Goal: Task Accomplishment & Management: Complete application form

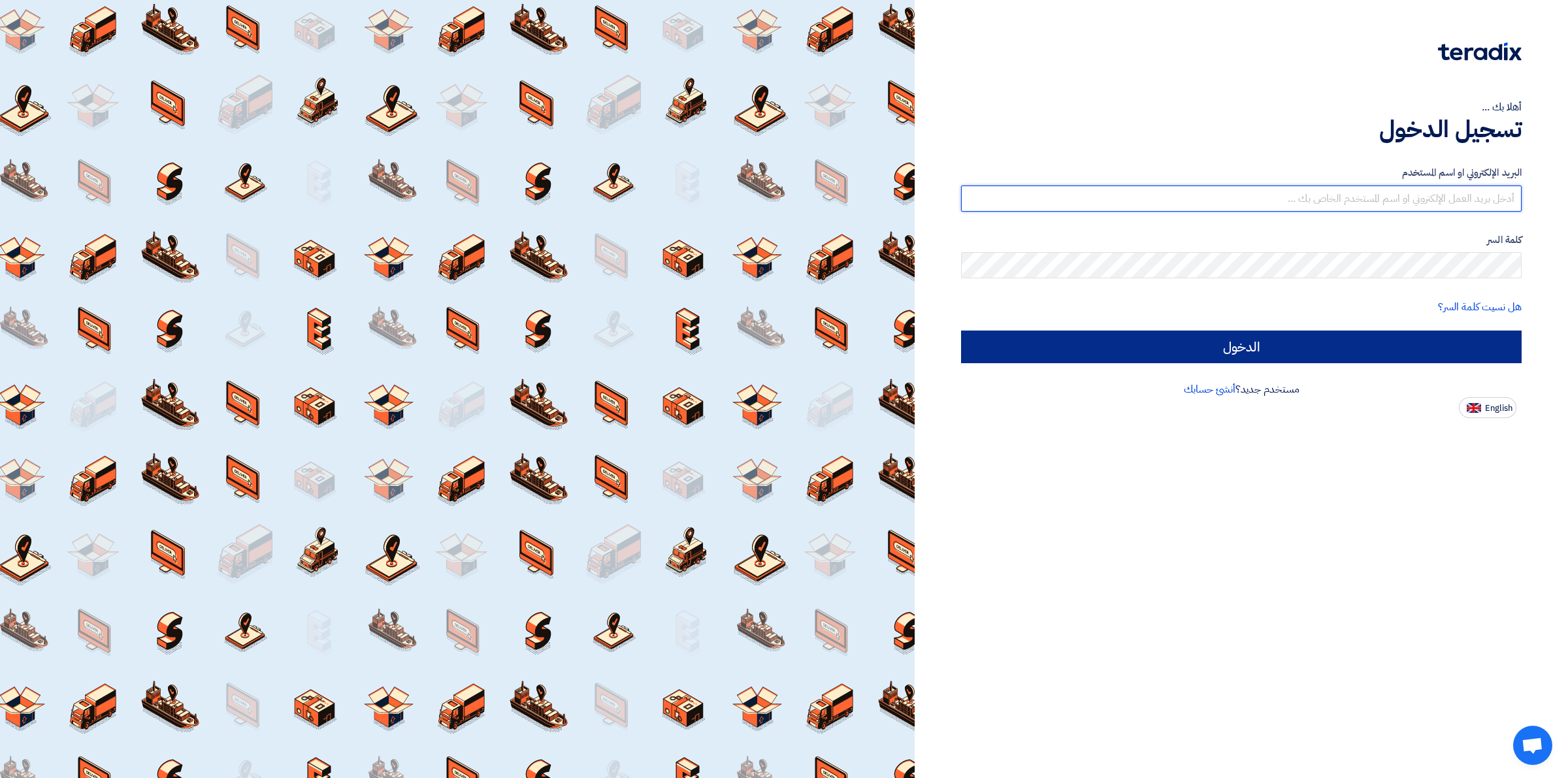
type input "[EMAIL_ADDRESS][DOMAIN_NAME]"
click at [1202, 340] on input "الدخول" at bounding box center [1242, 347] width 561 height 33
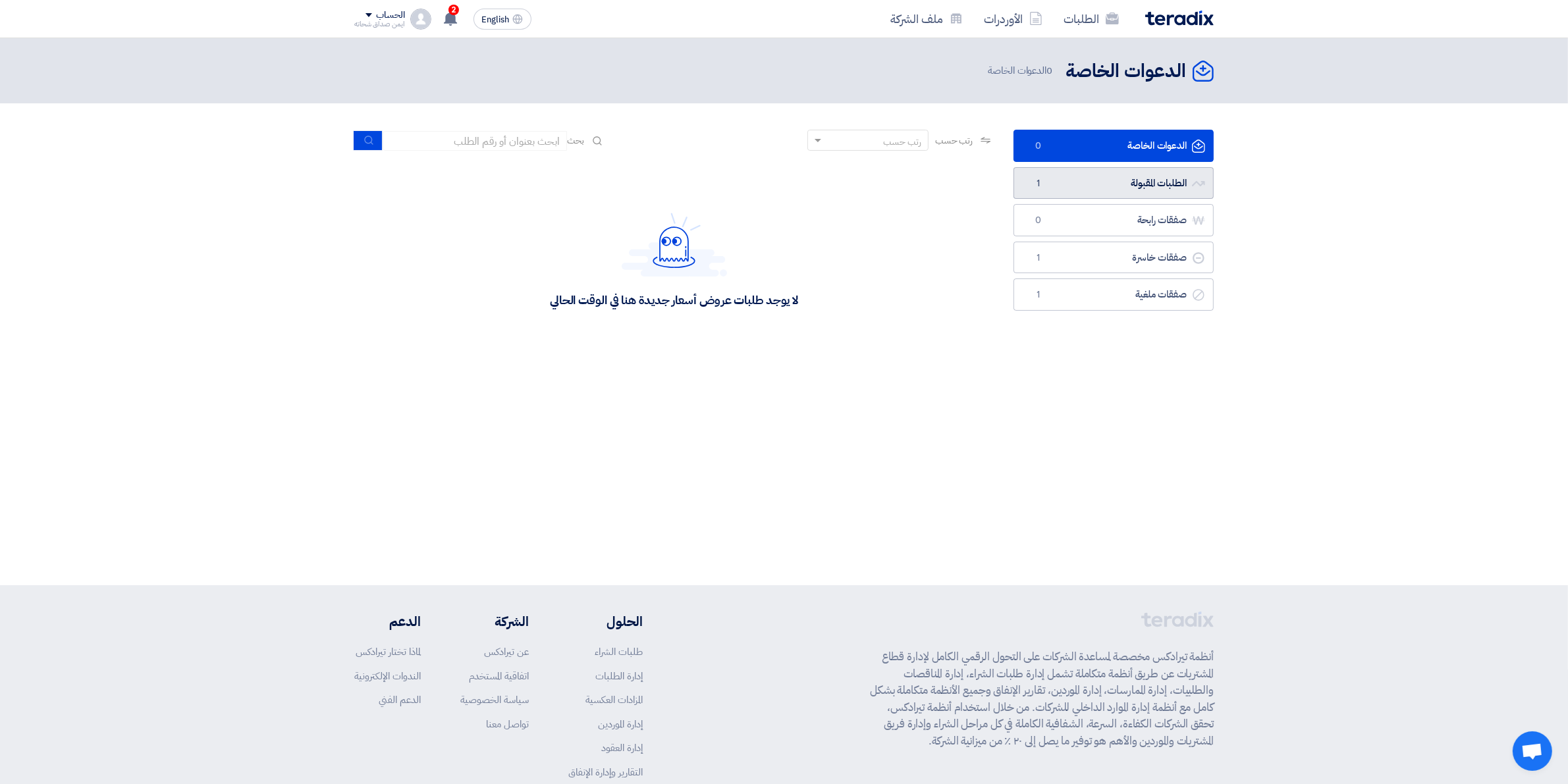
click at [1104, 175] on link "الطلبات المقبولة الطلبات المقبولة 1" at bounding box center [1114, 183] width 200 height 32
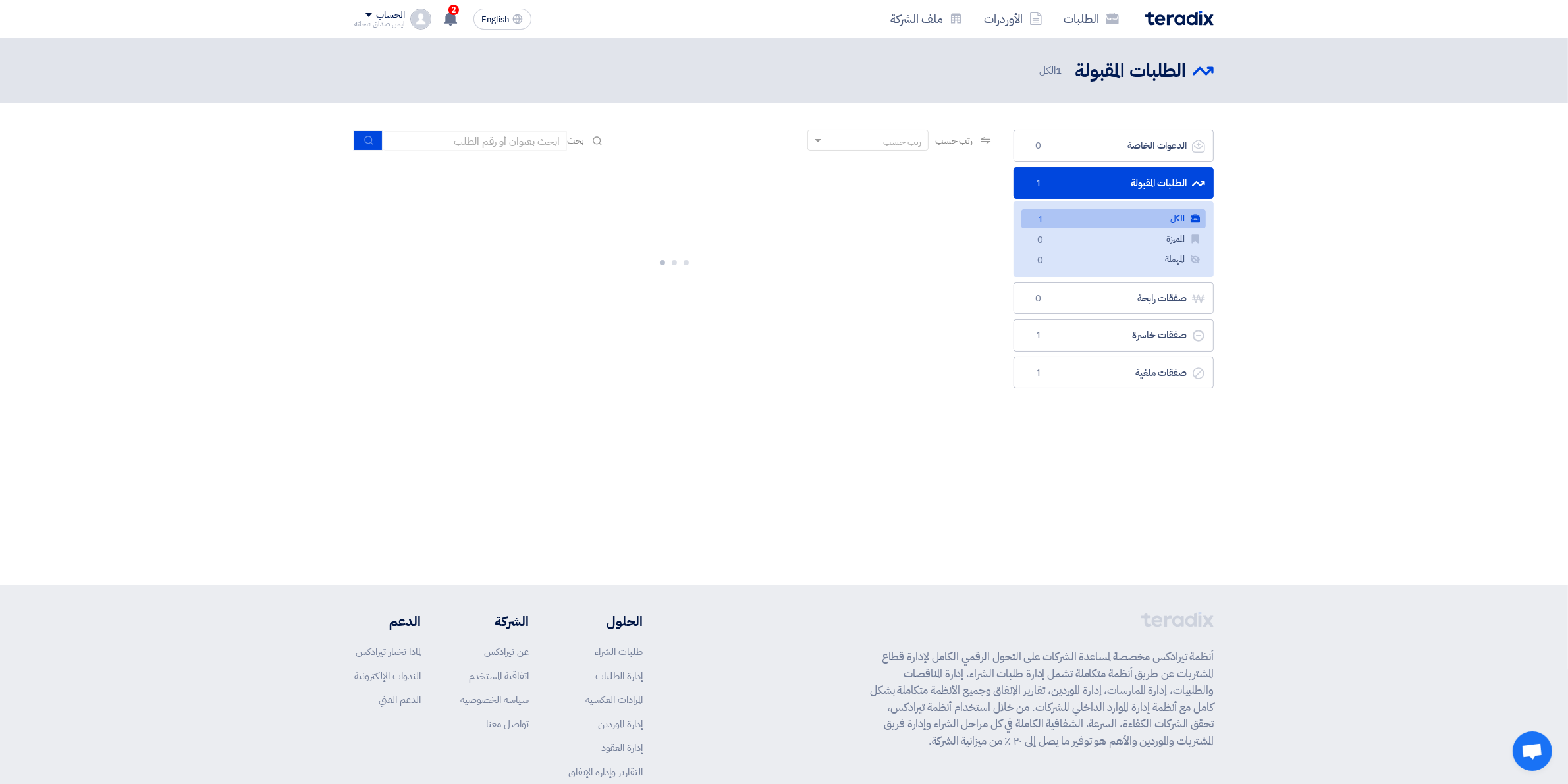
click at [1064, 221] on link "الكل الكل 1" at bounding box center [1114, 219] width 184 height 19
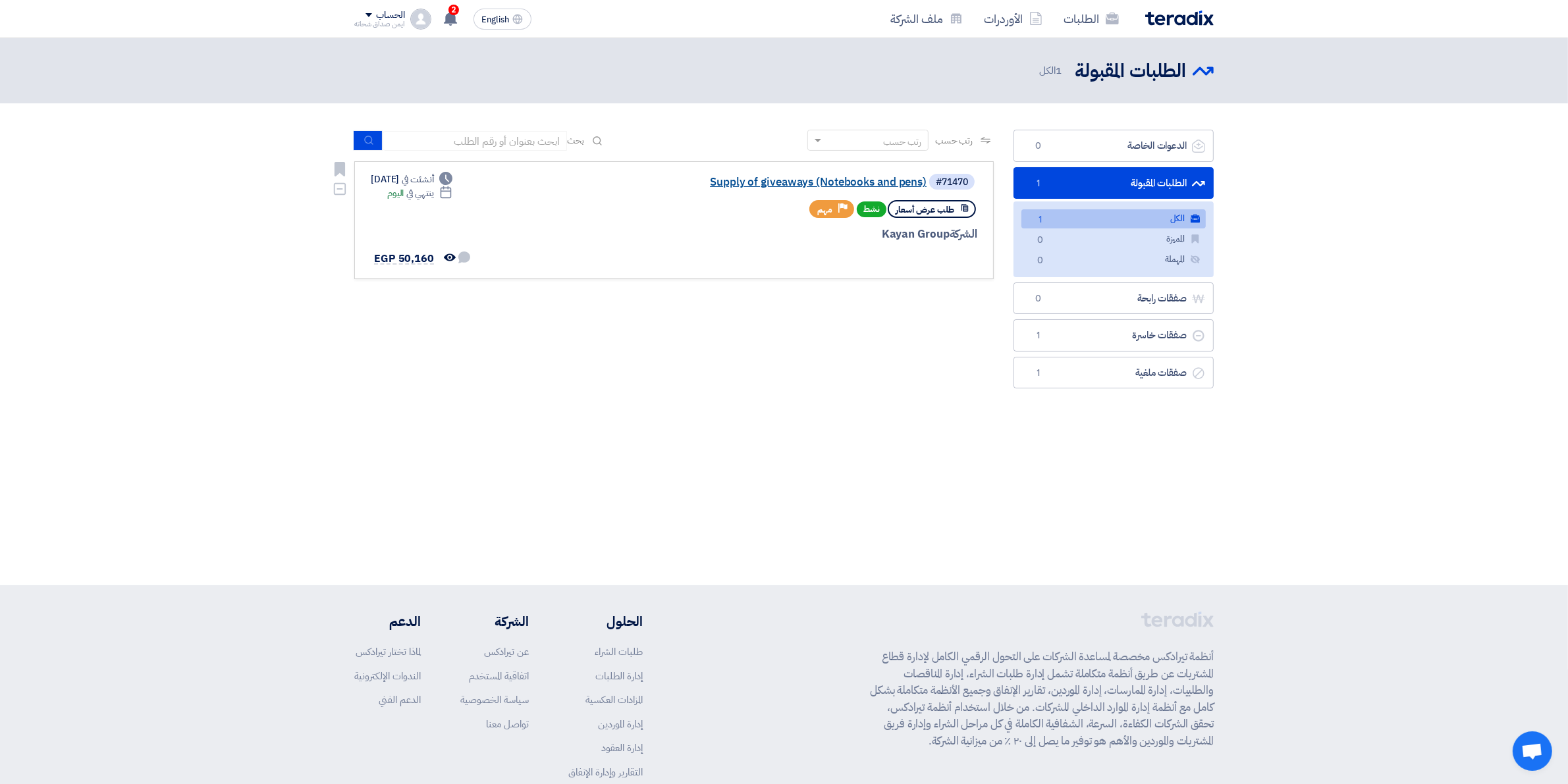
click at [830, 183] on link "Supply of giveaways (Notebooks and pens)" at bounding box center [794, 182] width 263 height 12
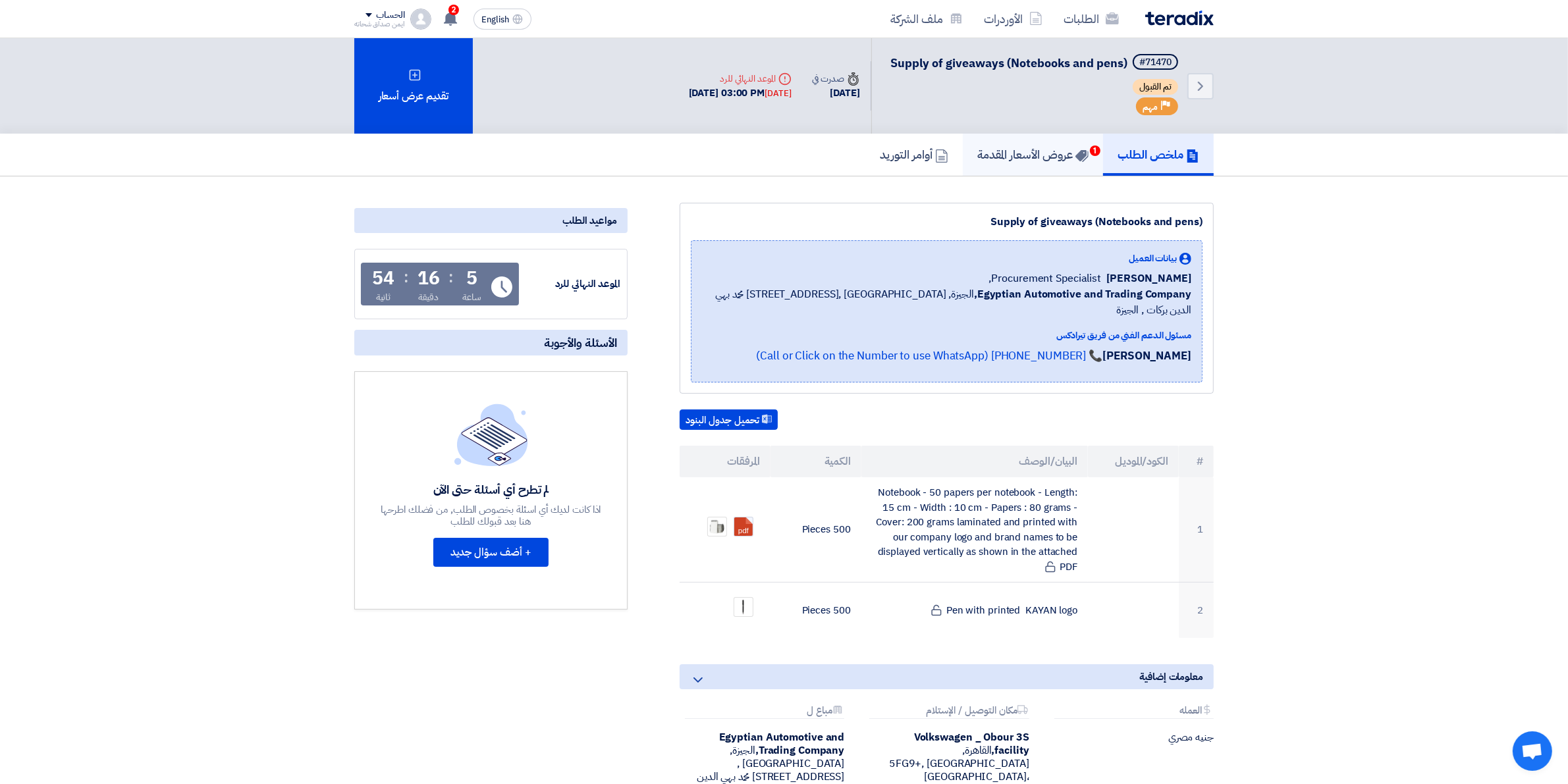
click at [1060, 159] on h5 "عروض الأسعار المقدمة 1" at bounding box center [1033, 154] width 112 height 15
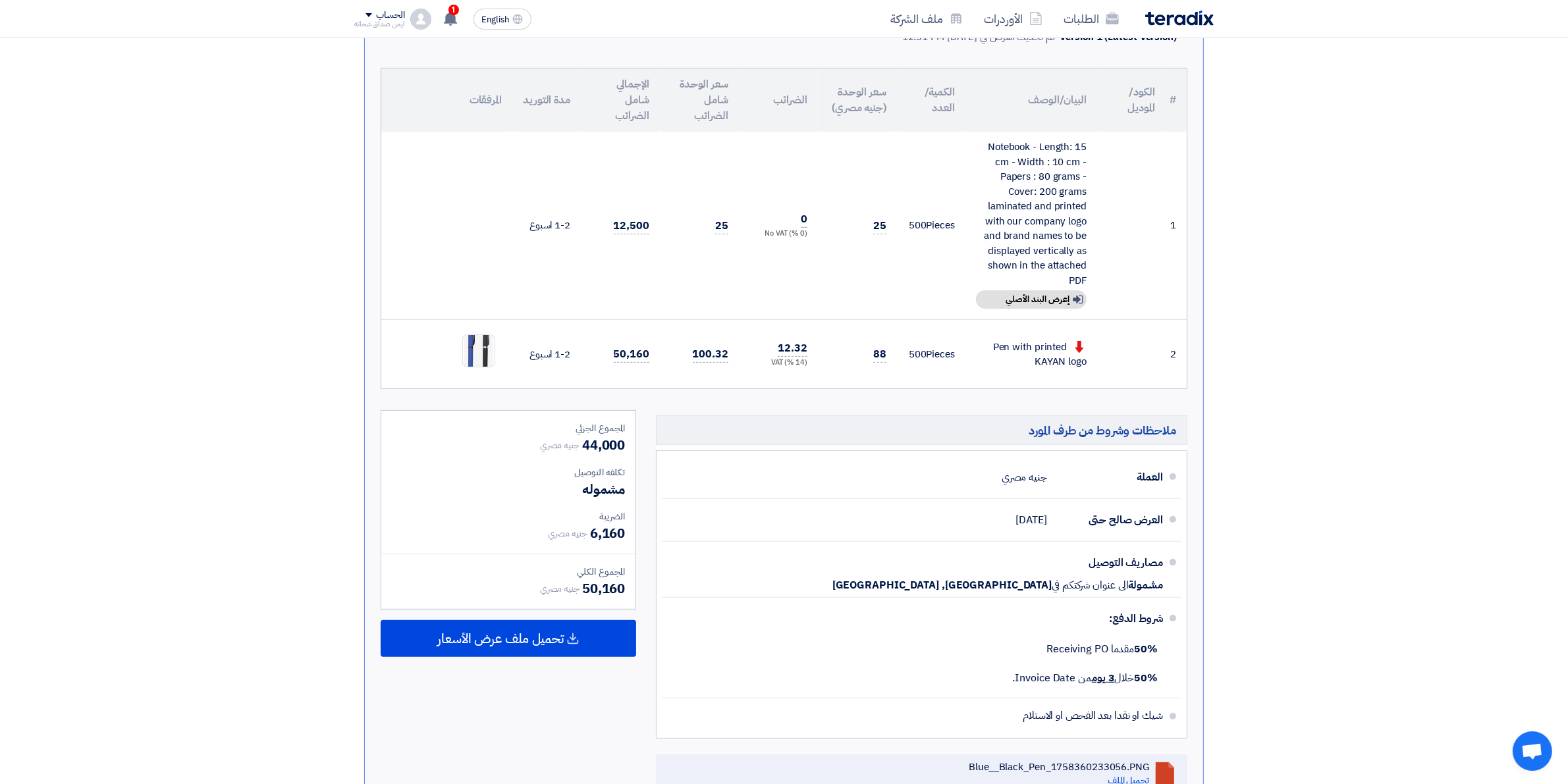
scroll to position [247, 0]
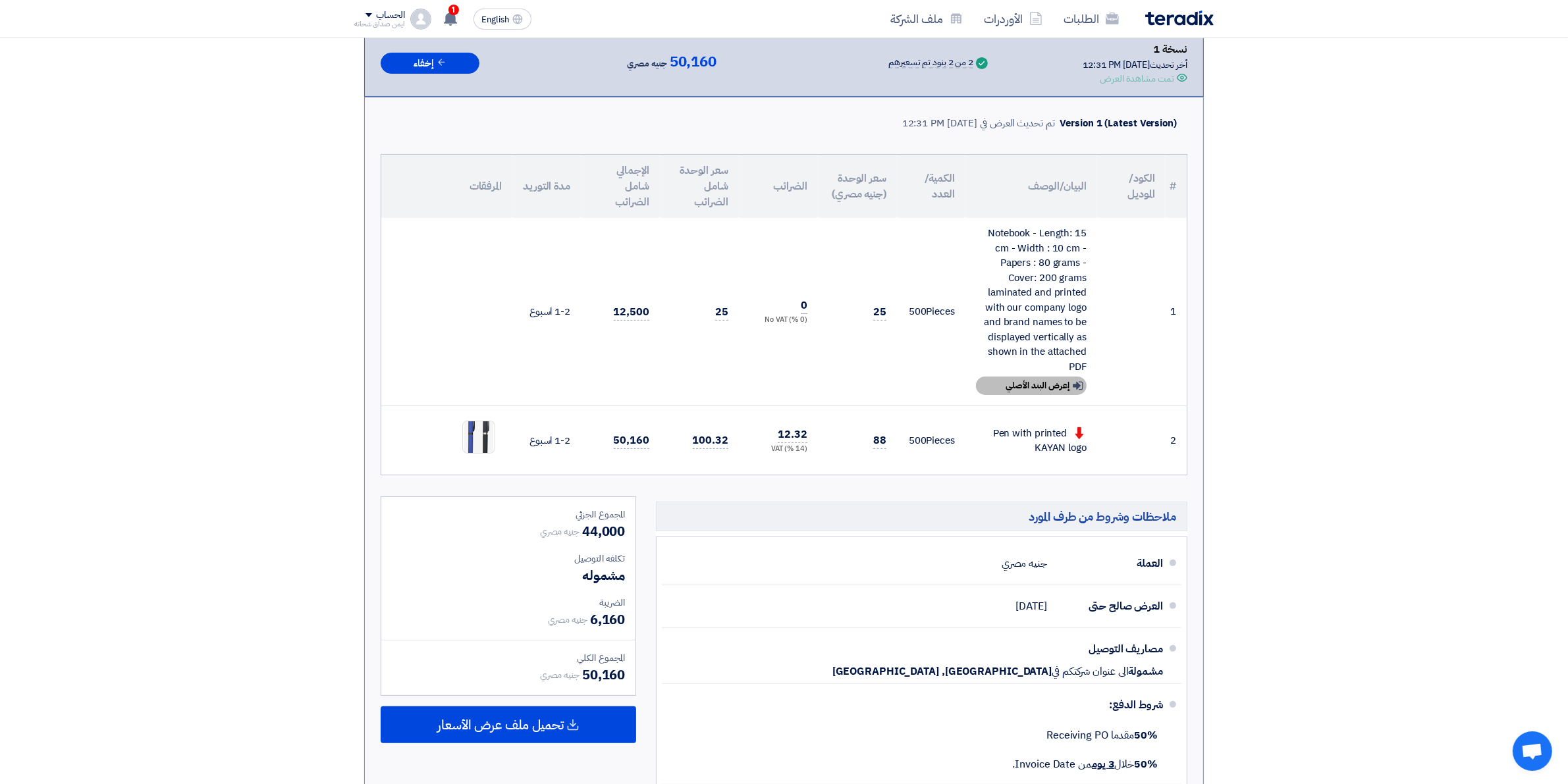
click at [1053, 377] on div "Show details إعرض البند الأصلي" at bounding box center [1032, 386] width 111 height 19
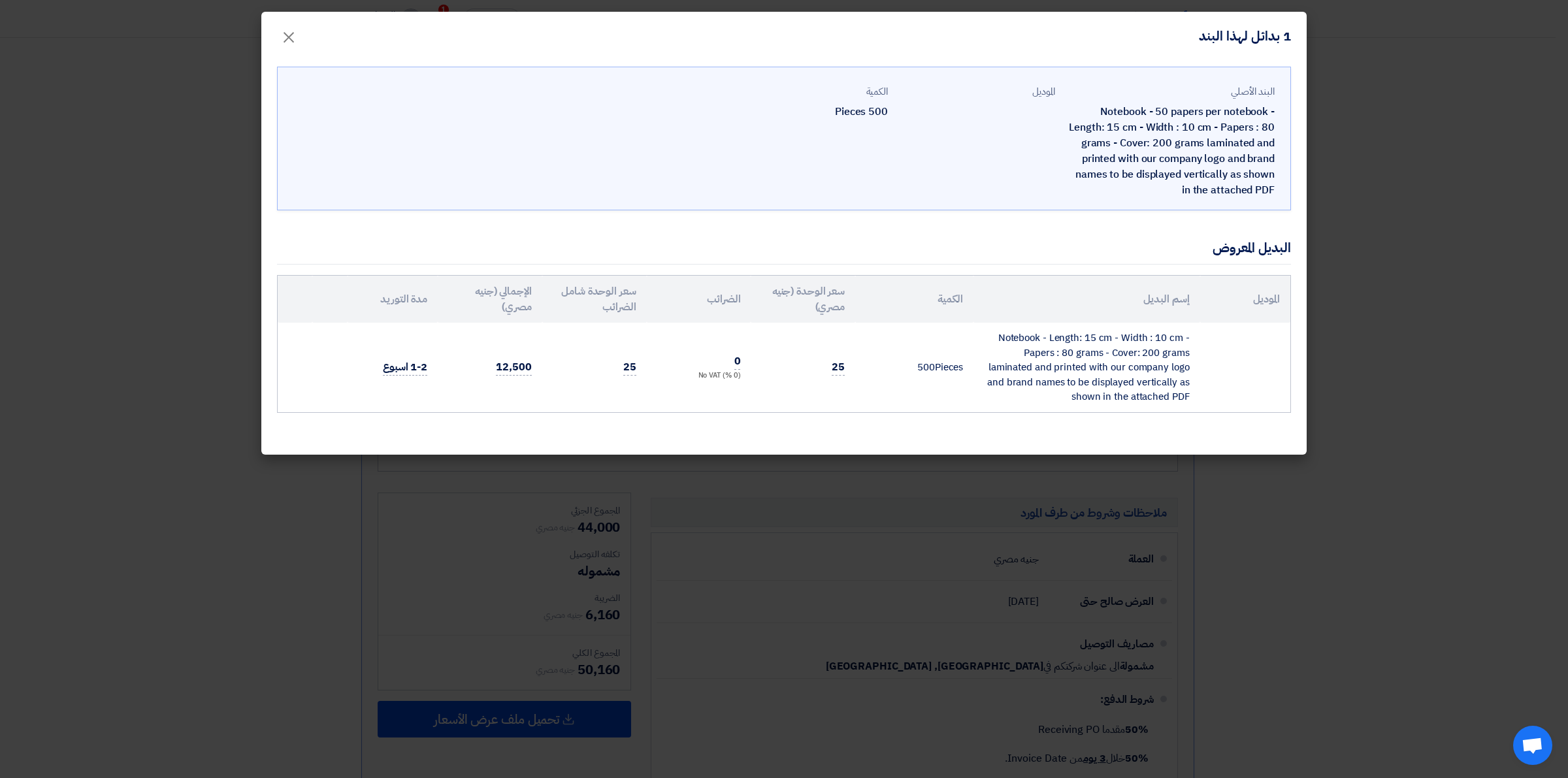
click at [1340, 184] on modal-container "1 بدائل لهذا البند × البند الأصلي Notebook - 50 papers per notebook - Length: 1…" at bounding box center [784, 389] width 1568 height 778
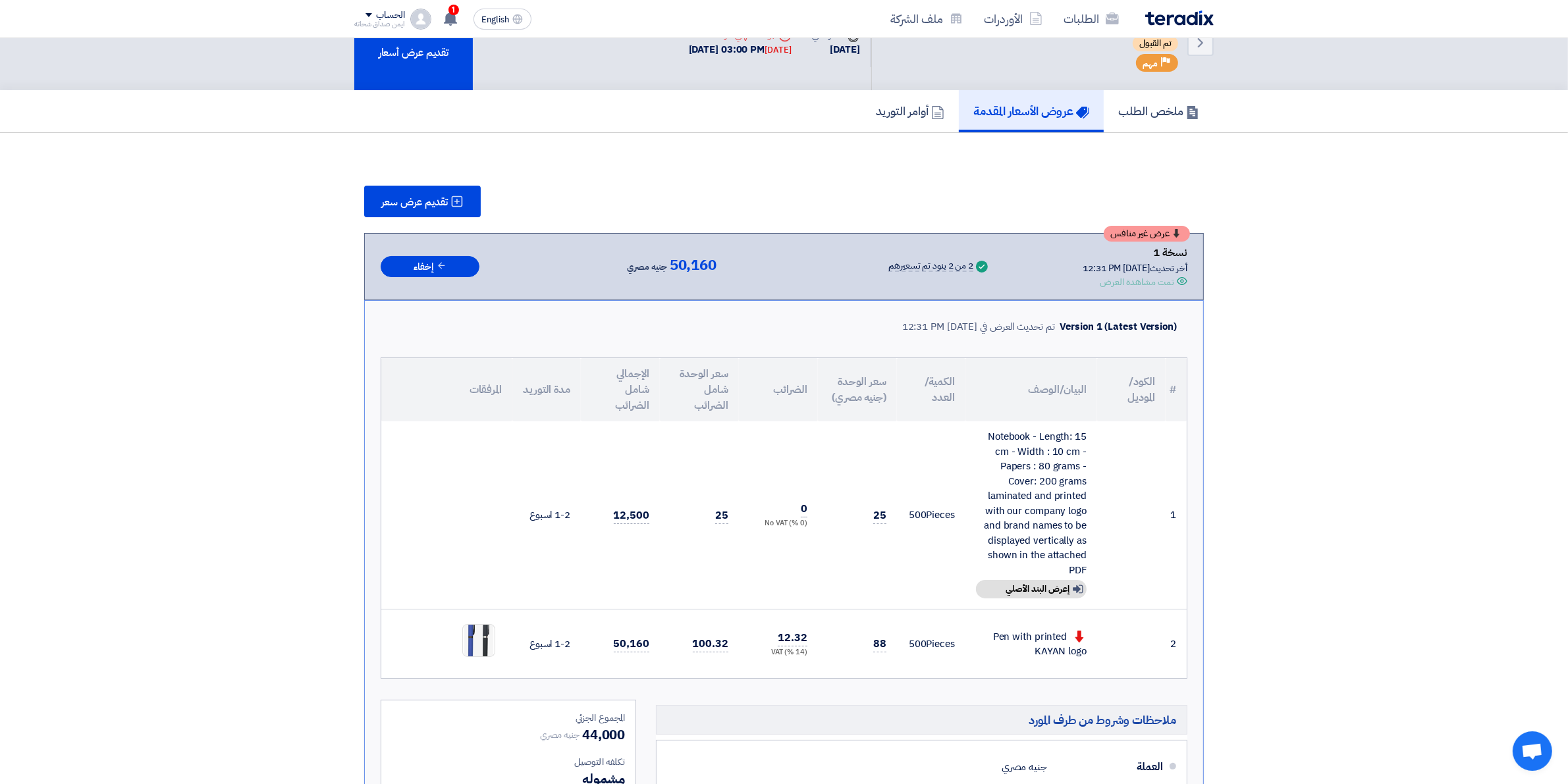
scroll to position [0, 0]
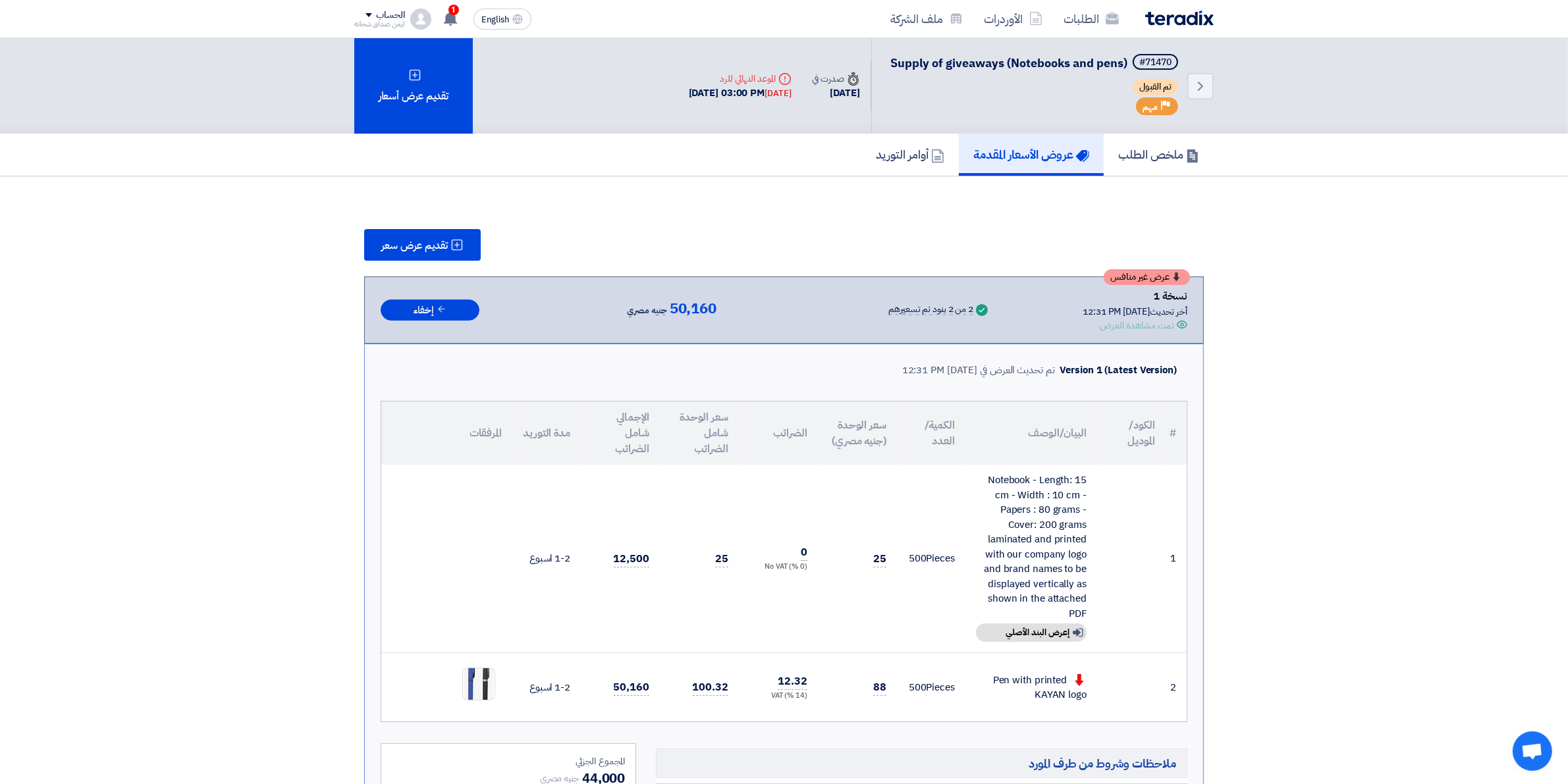
drag, startPoint x: 782, startPoint y: 554, endPoint x: 829, endPoint y: 541, distance: 48.8
click at [829, 541] on tr "1 Notebook - Length: 15 cm - Width : 10 cm - Papers : 80 grams - Cover: 200 gra…" at bounding box center [783, 558] width 805 height 188
click at [829, 541] on td "25" at bounding box center [857, 558] width 79 height 188
click at [1148, 141] on link "ملخص الطلب" at bounding box center [1159, 155] width 110 height 42
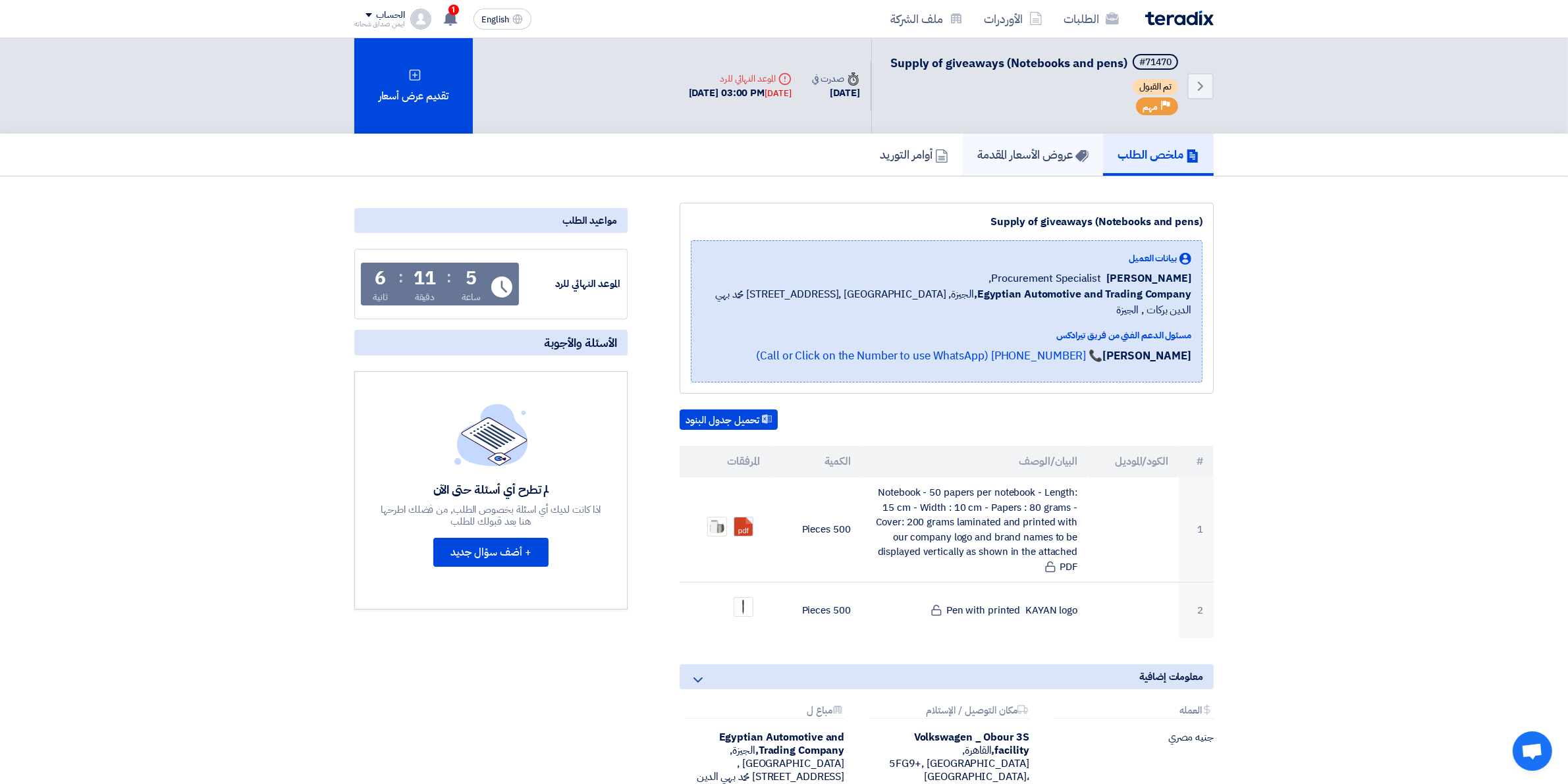
click at [1031, 166] on link "عروض الأسعار المقدمة" at bounding box center [1033, 155] width 141 height 42
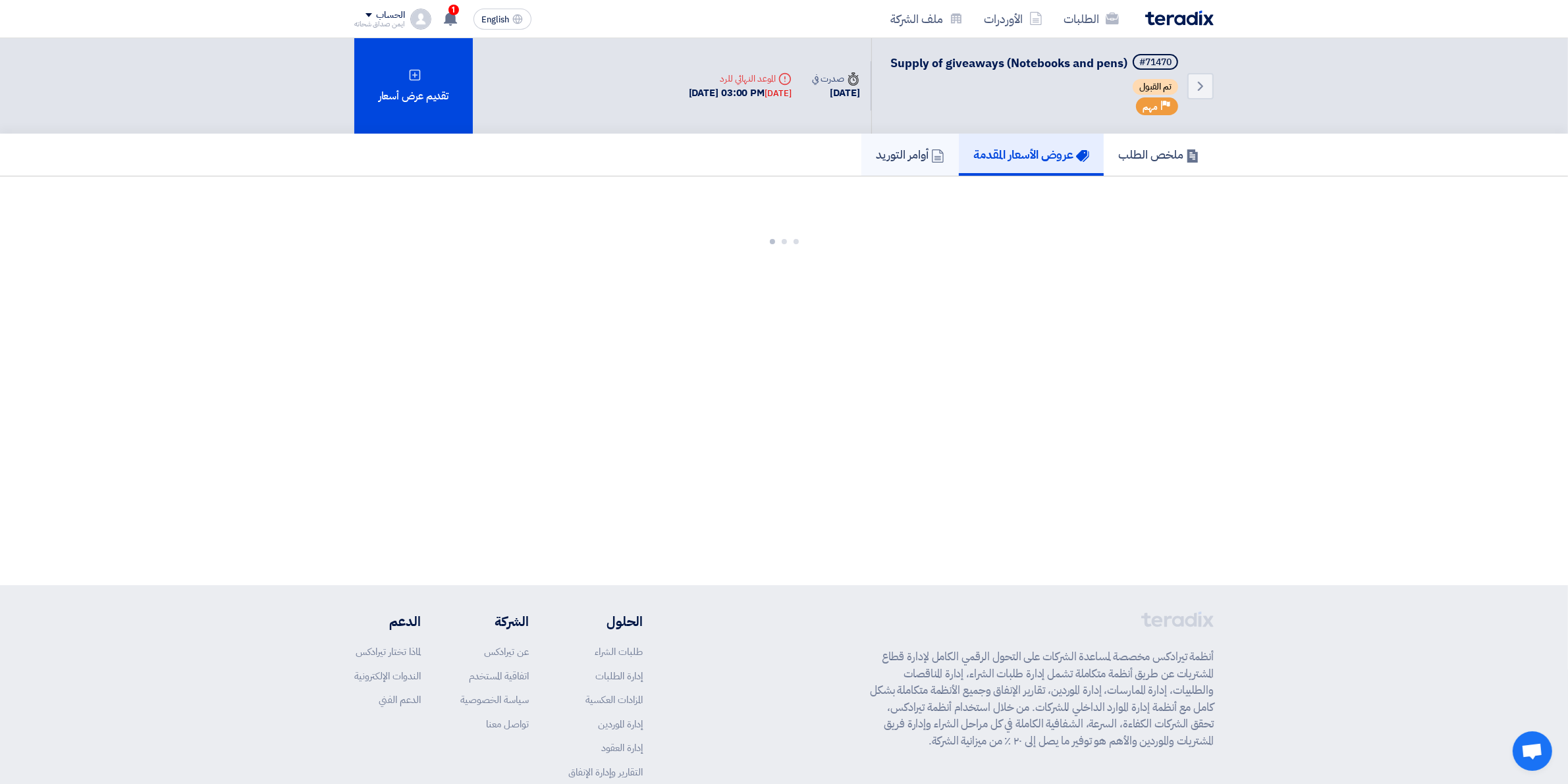
click at [943, 163] on link "أوامر التوريد" at bounding box center [910, 155] width 98 height 42
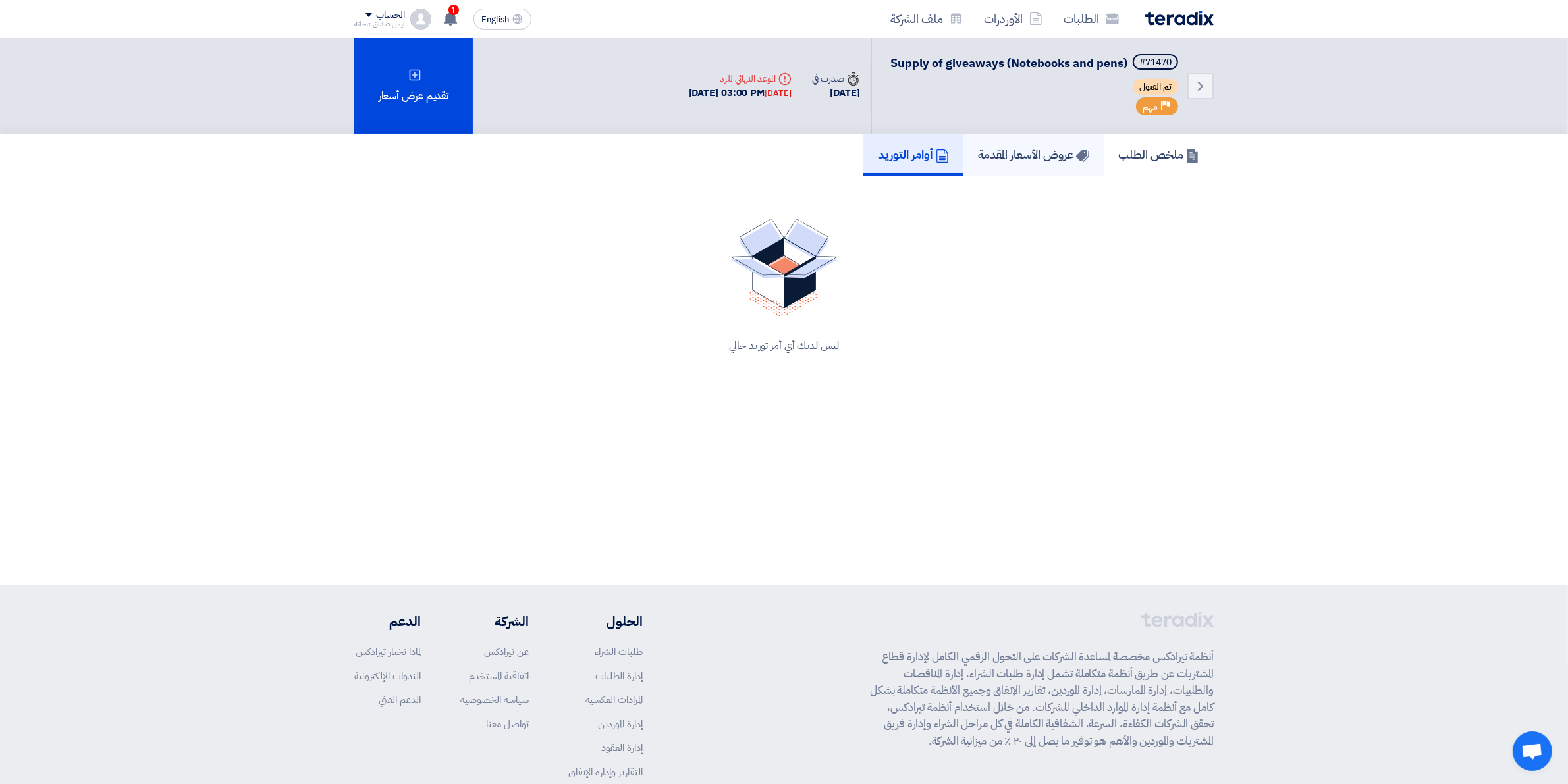
click at [1011, 162] on link "عروض الأسعار المقدمة" at bounding box center [1034, 155] width 141 height 42
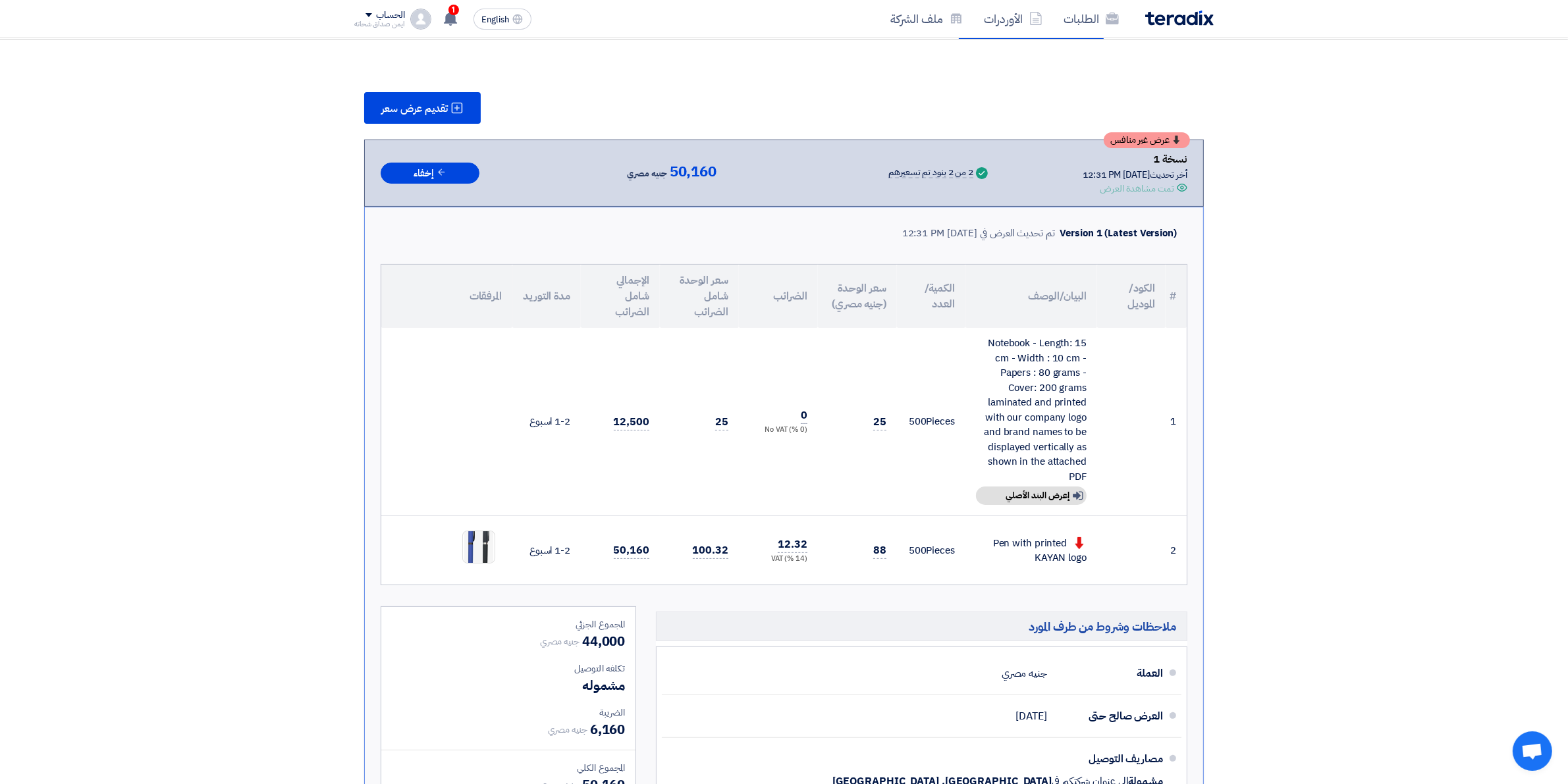
scroll to position [165, 0]
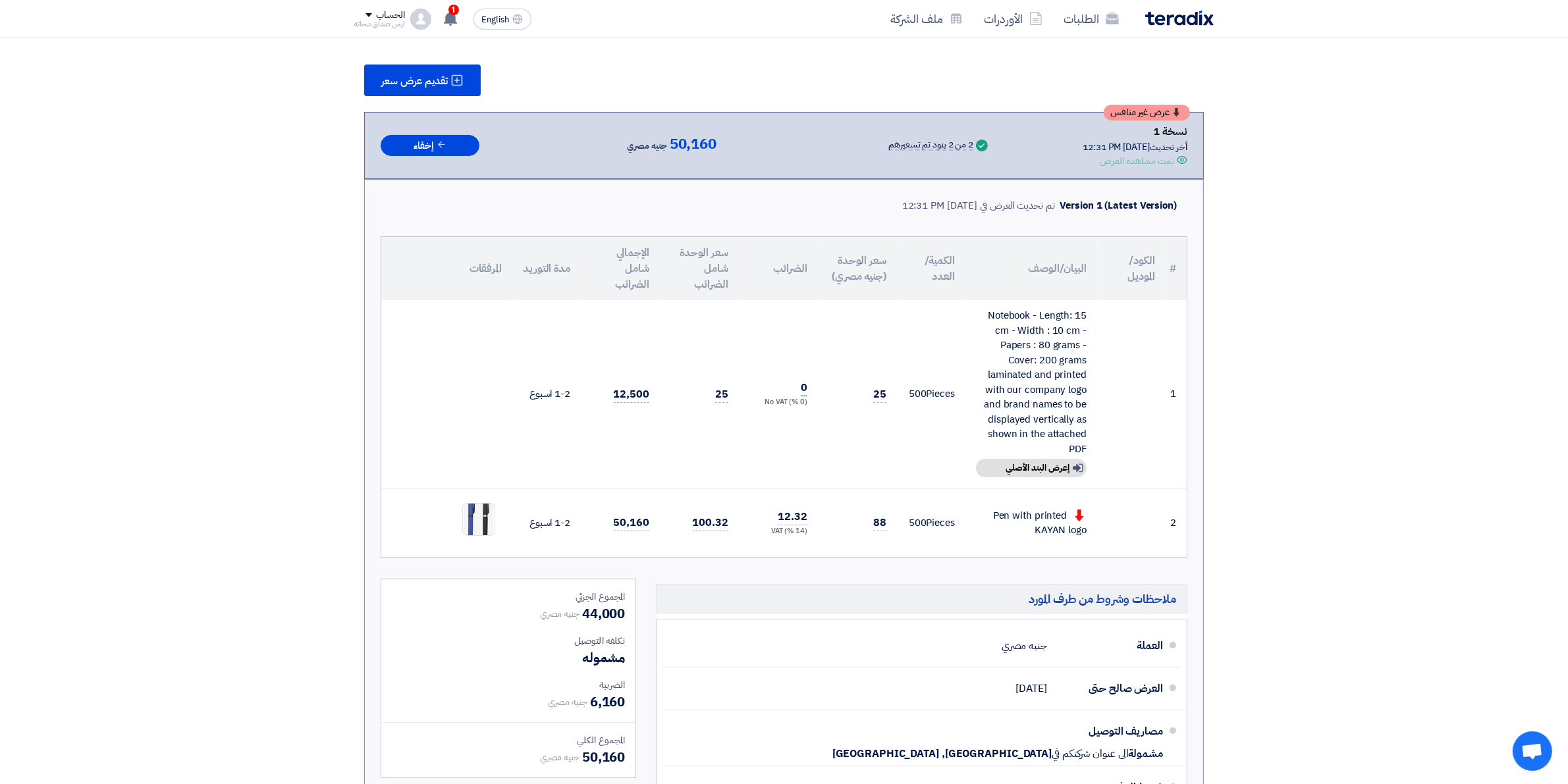
click at [804, 380] on span "0" at bounding box center [804, 388] width 6 height 16
drag, startPoint x: 1037, startPoint y: 320, endPoint x: 1050, endPoint y: 448, distance: 128.7
click at [1050, 448] on div "Notebook - Length: 15 cm - Width : 10 cm - Papers : 80 grams - Cover: 200 grams…" at bounding box center [1032, 383] width 111 height 148
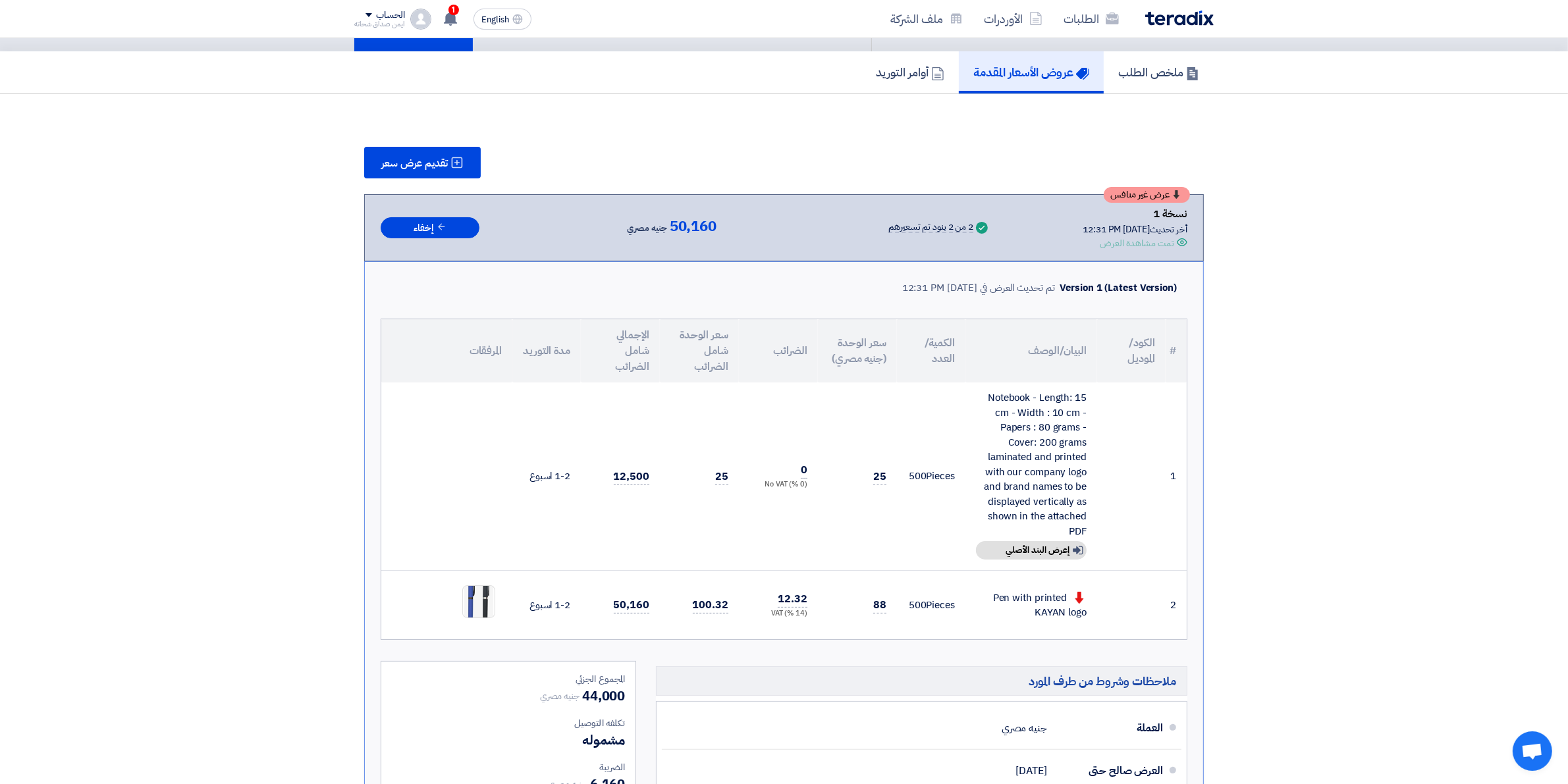
scroll to position [0, 0]
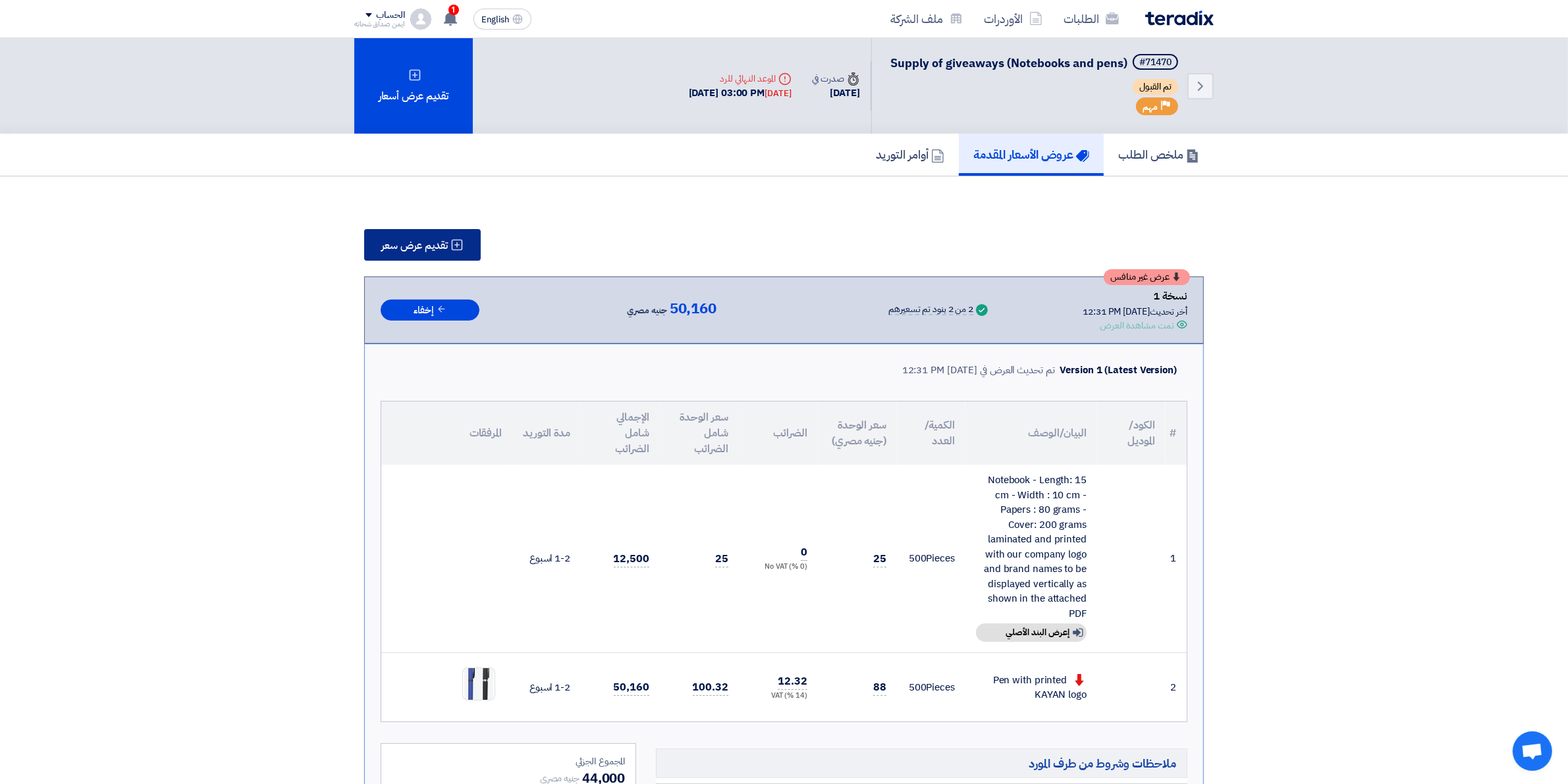
click at [415, 241] on span "تقديم عرض سعر" at bounding box center [414, 245] width 66 height 10
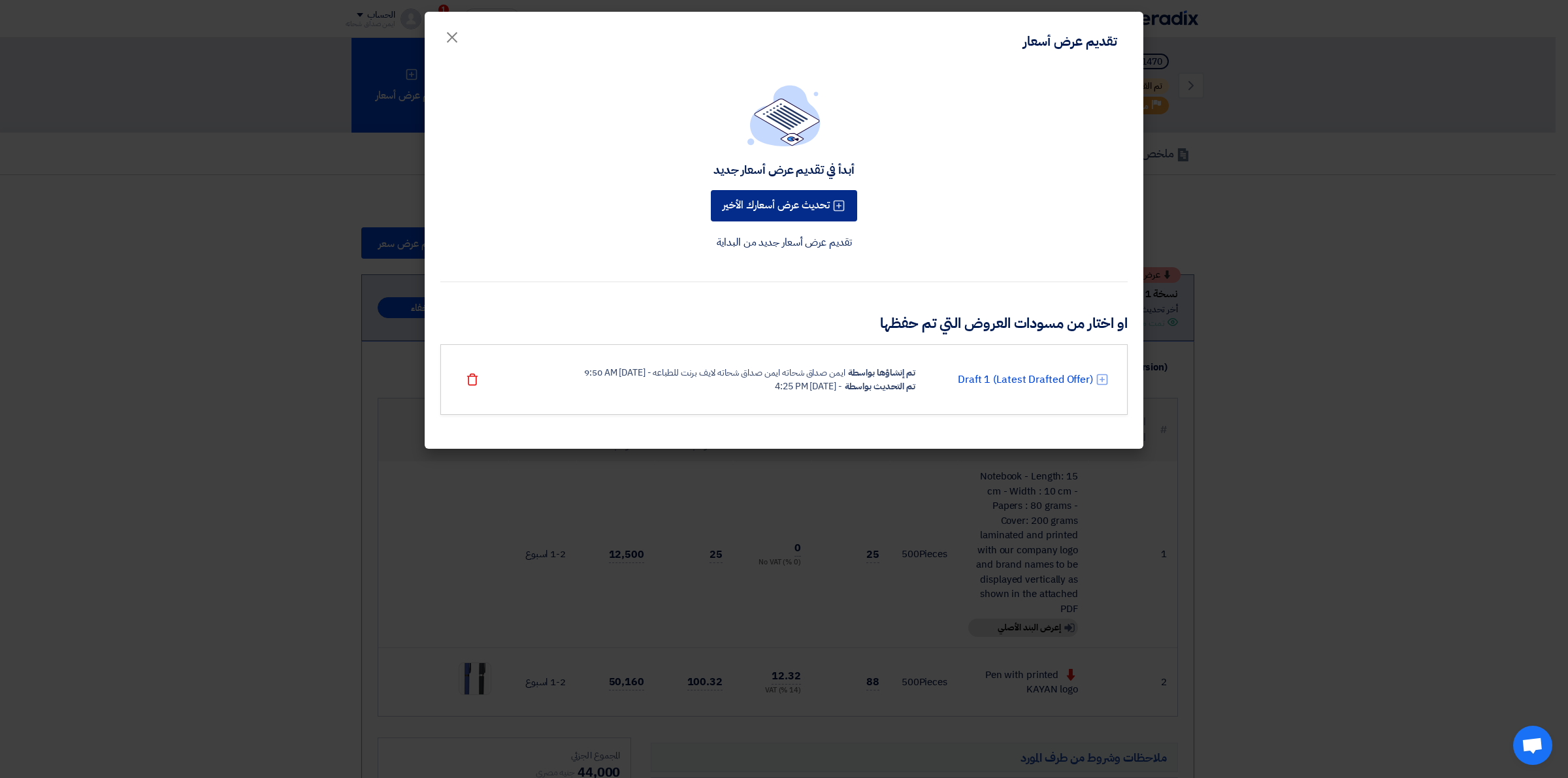
click at [751, 205] on button "تحديث عرض أسعارك الأخير" at bounding box center [784, 205] width 146 height 31
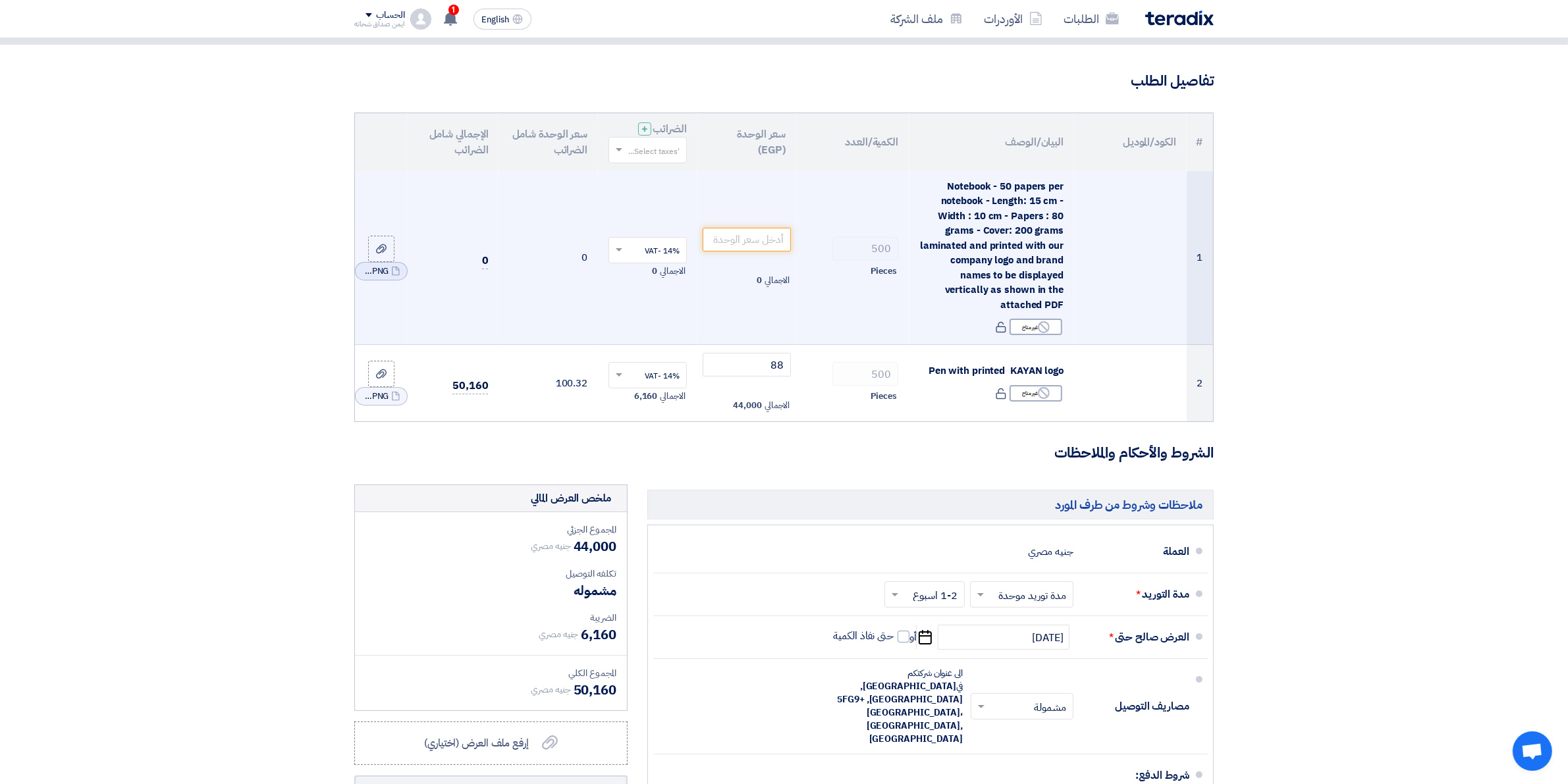
scroll to position [82, 0]
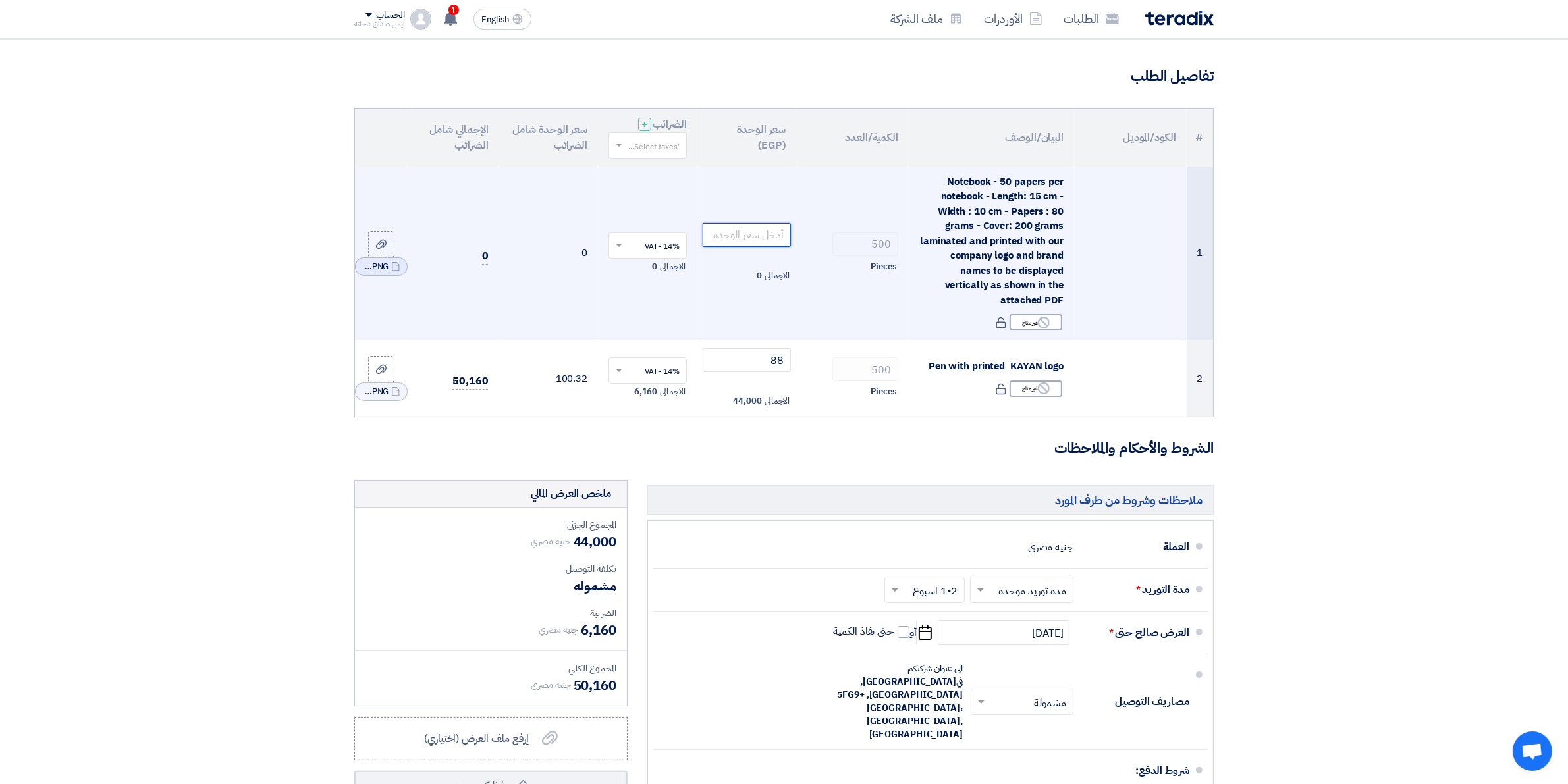
click at [743, 236] on input "number" at bounding box center [747, 235] width 89 height 23
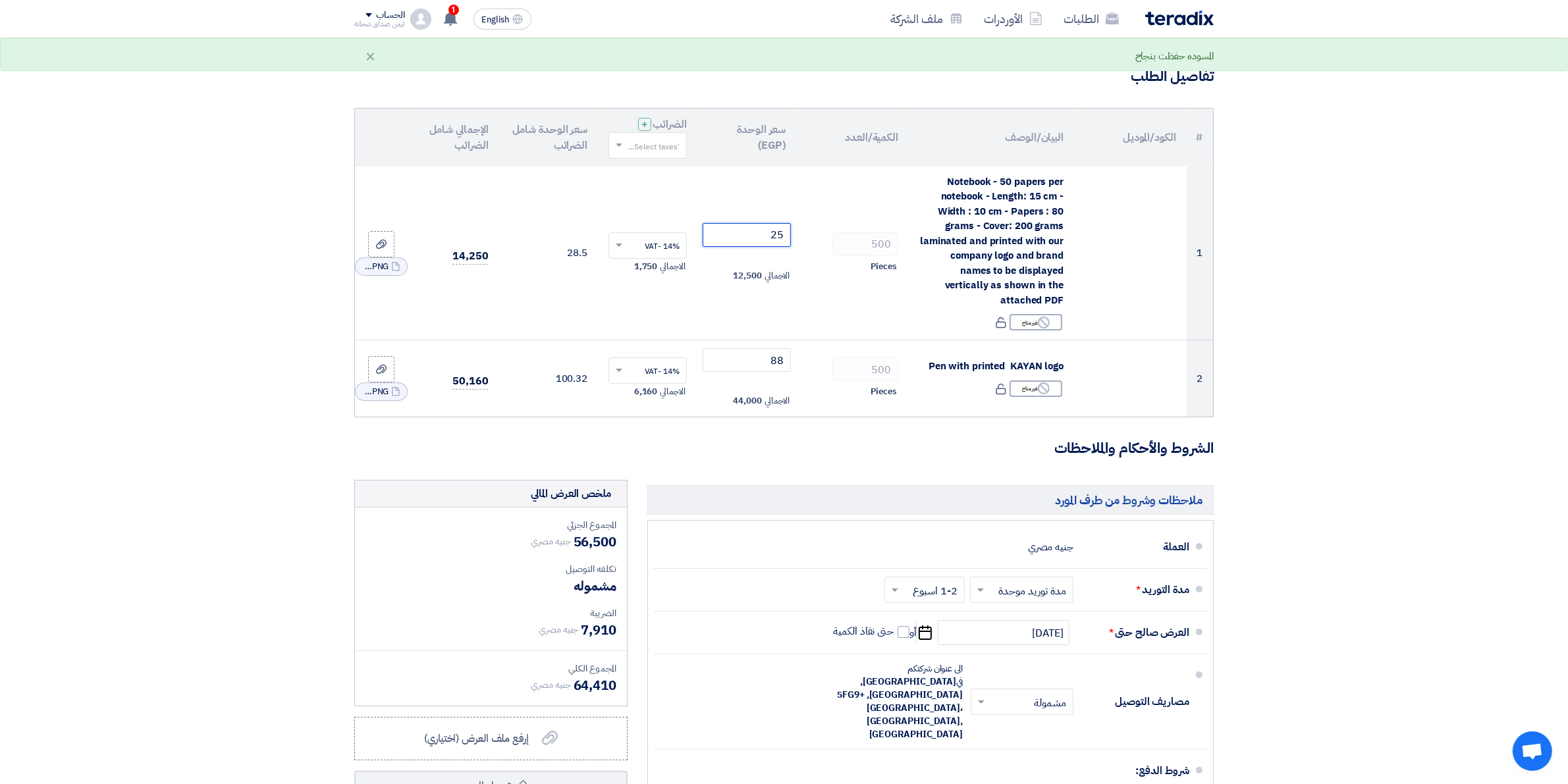
type input "25"
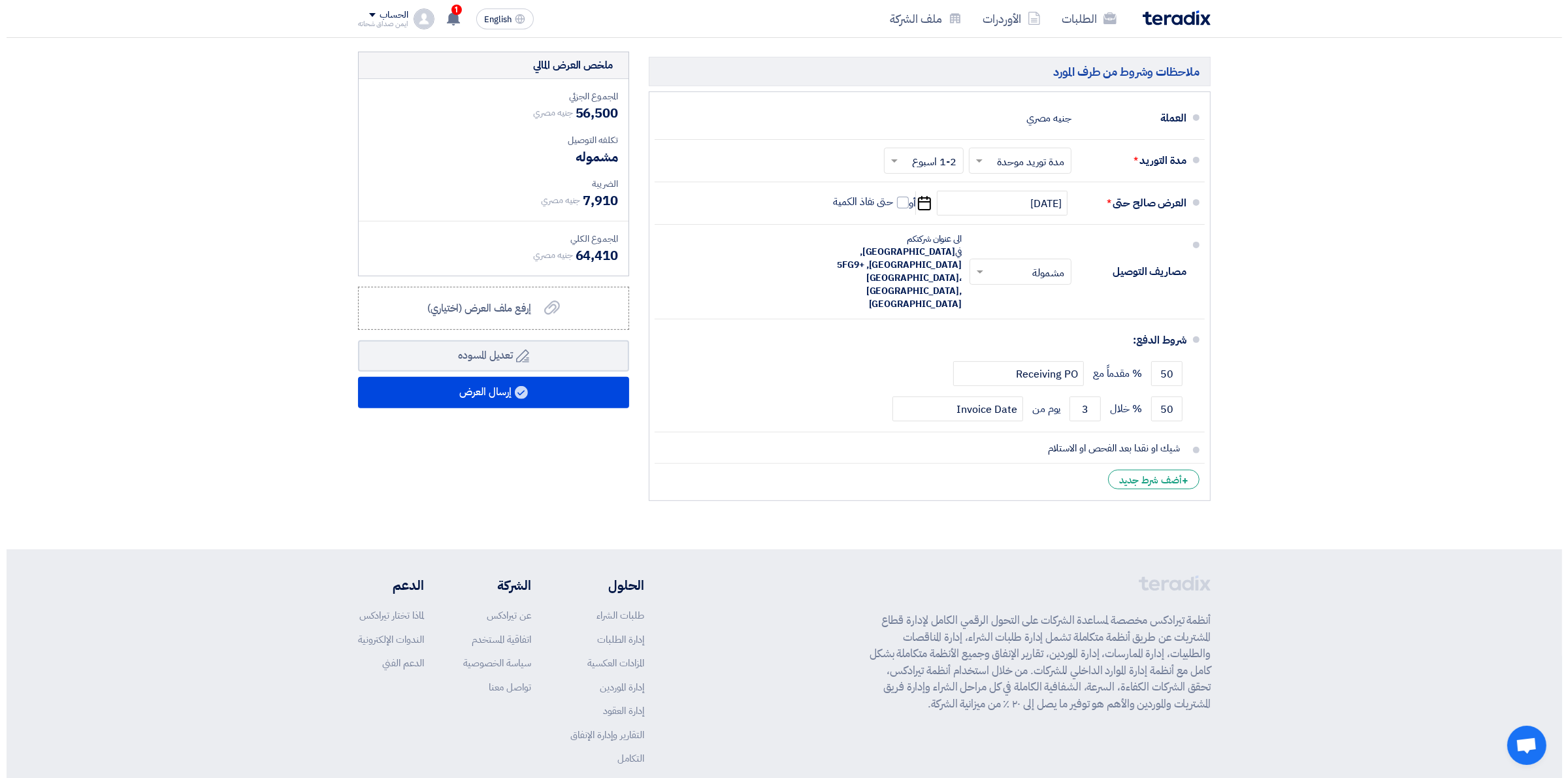
scroll to position [553, 0]
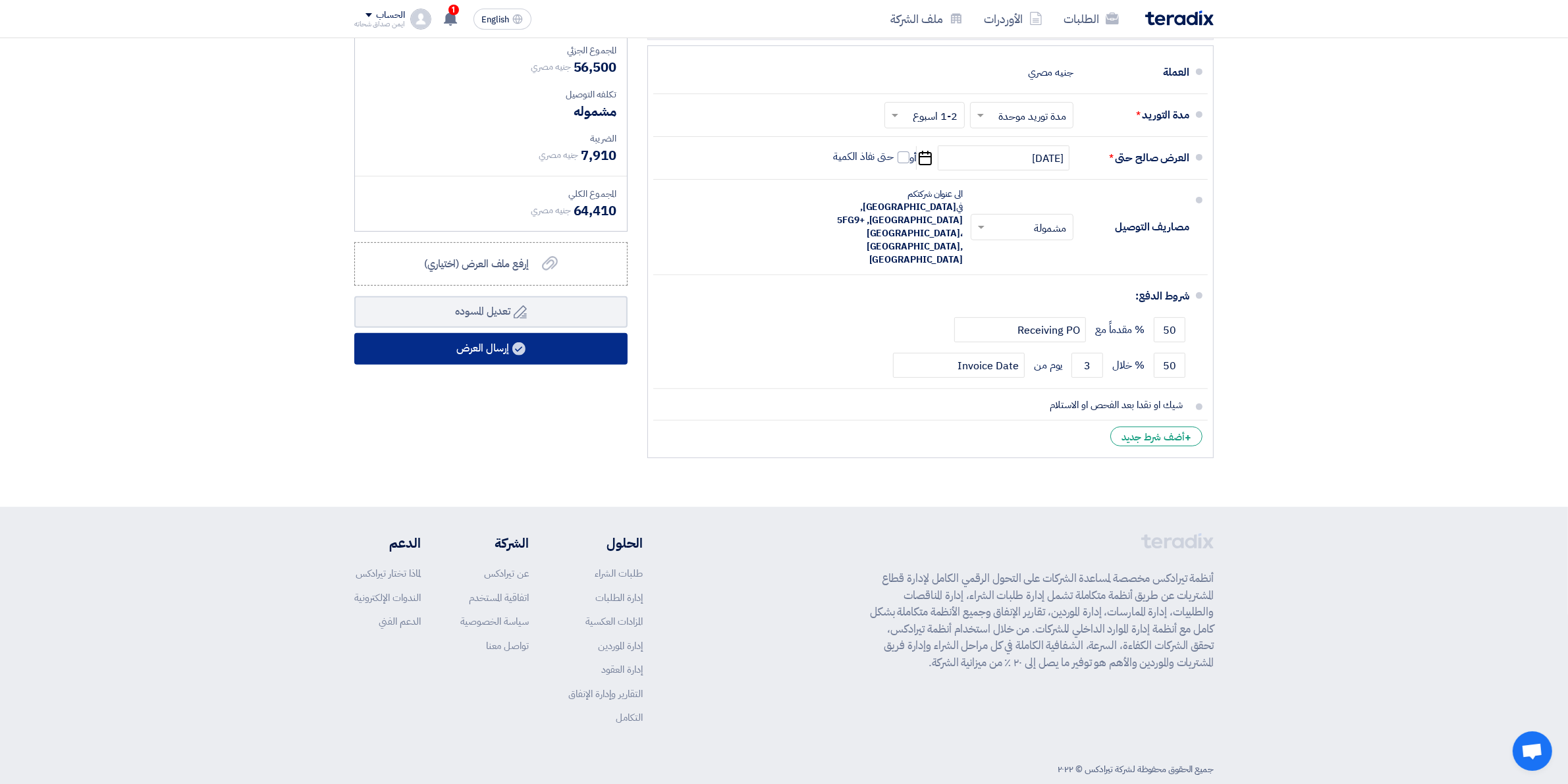
click at [558, 358] on button "إرسال العرض" at bounding box center [491, 349] width 273 height 31
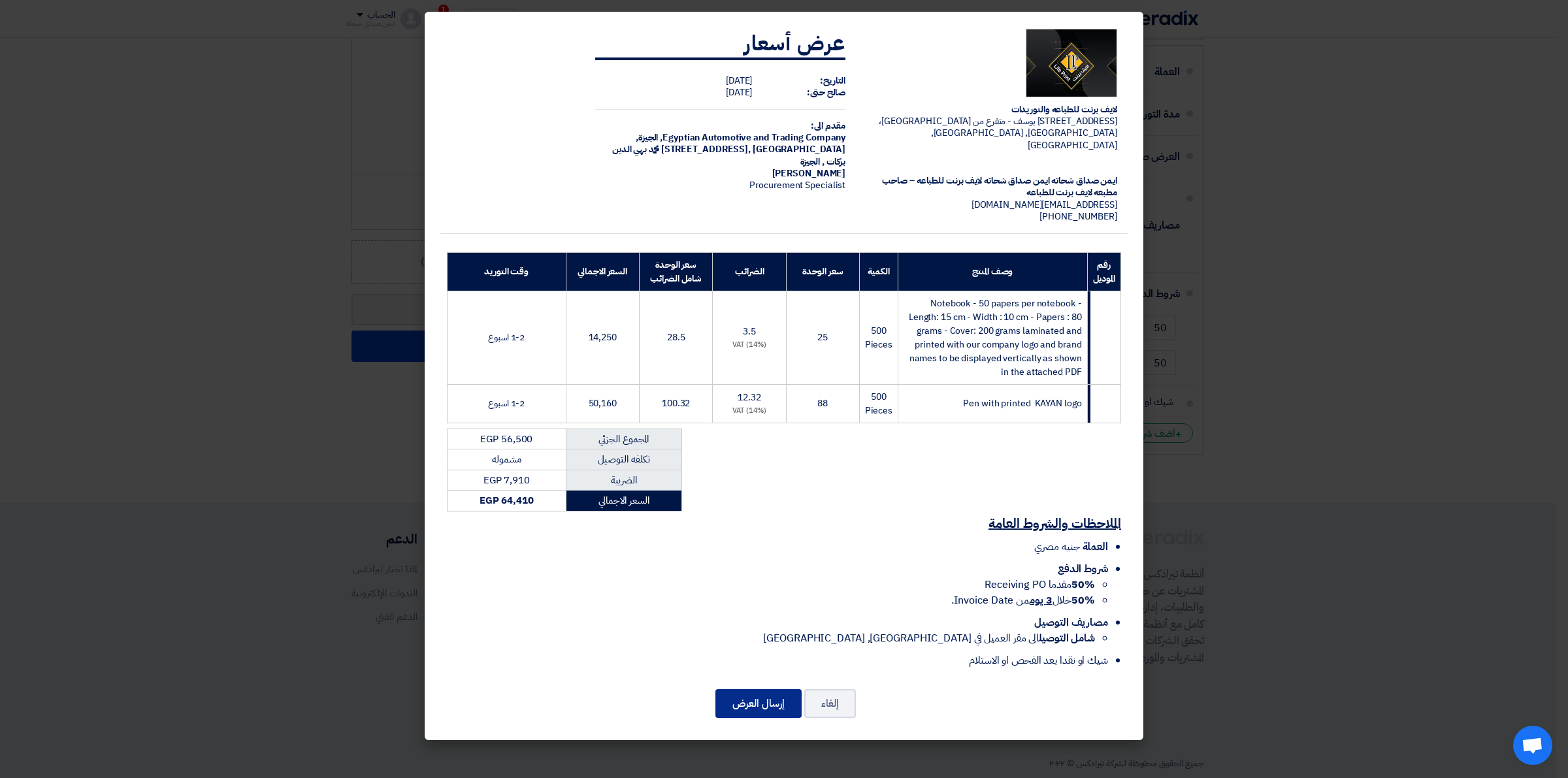
click at [756, 697] on button "إرسال العرض" at bounding box center [758, 704] width 86 height 29
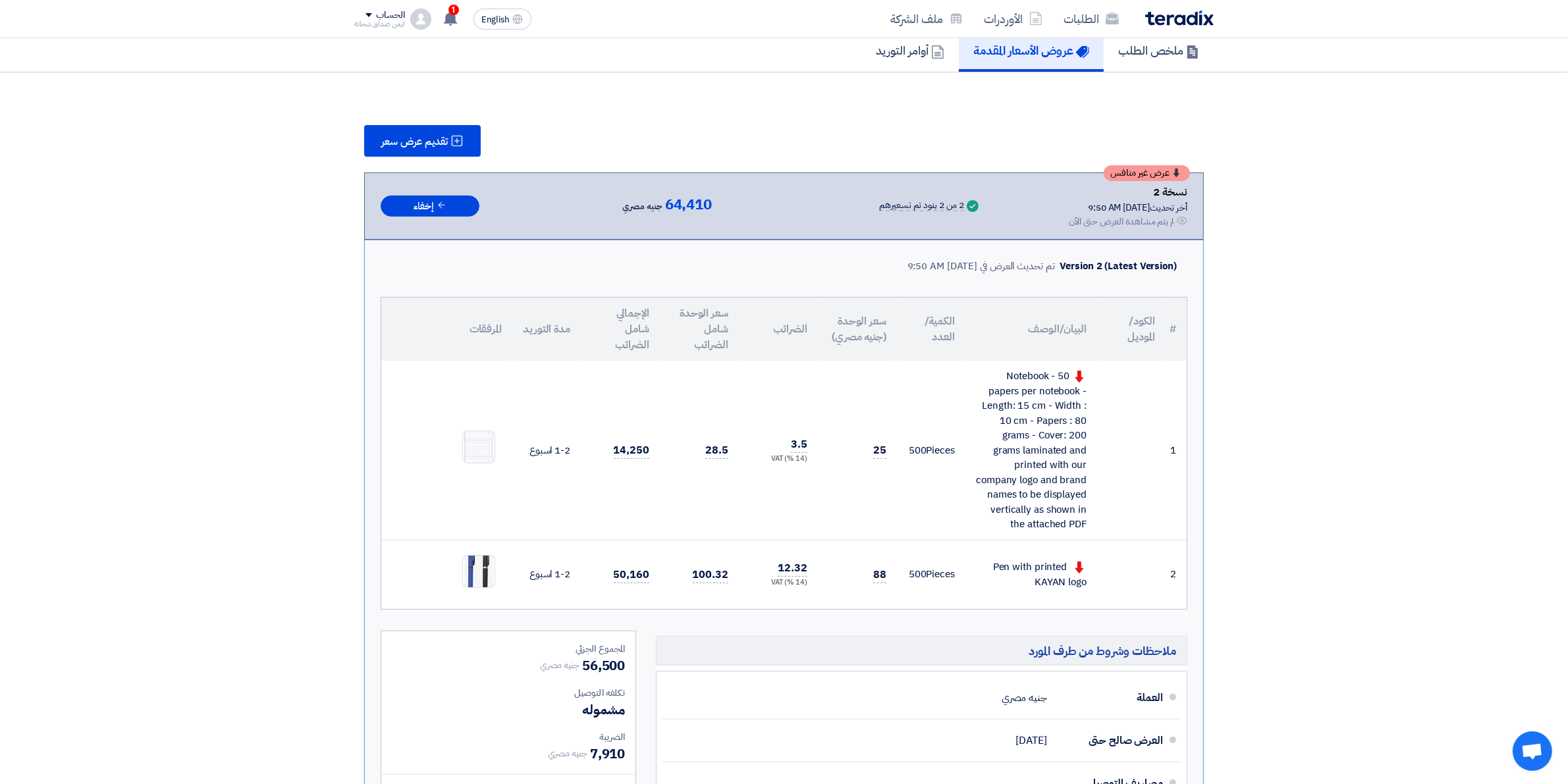
scroll to position [330, 0]
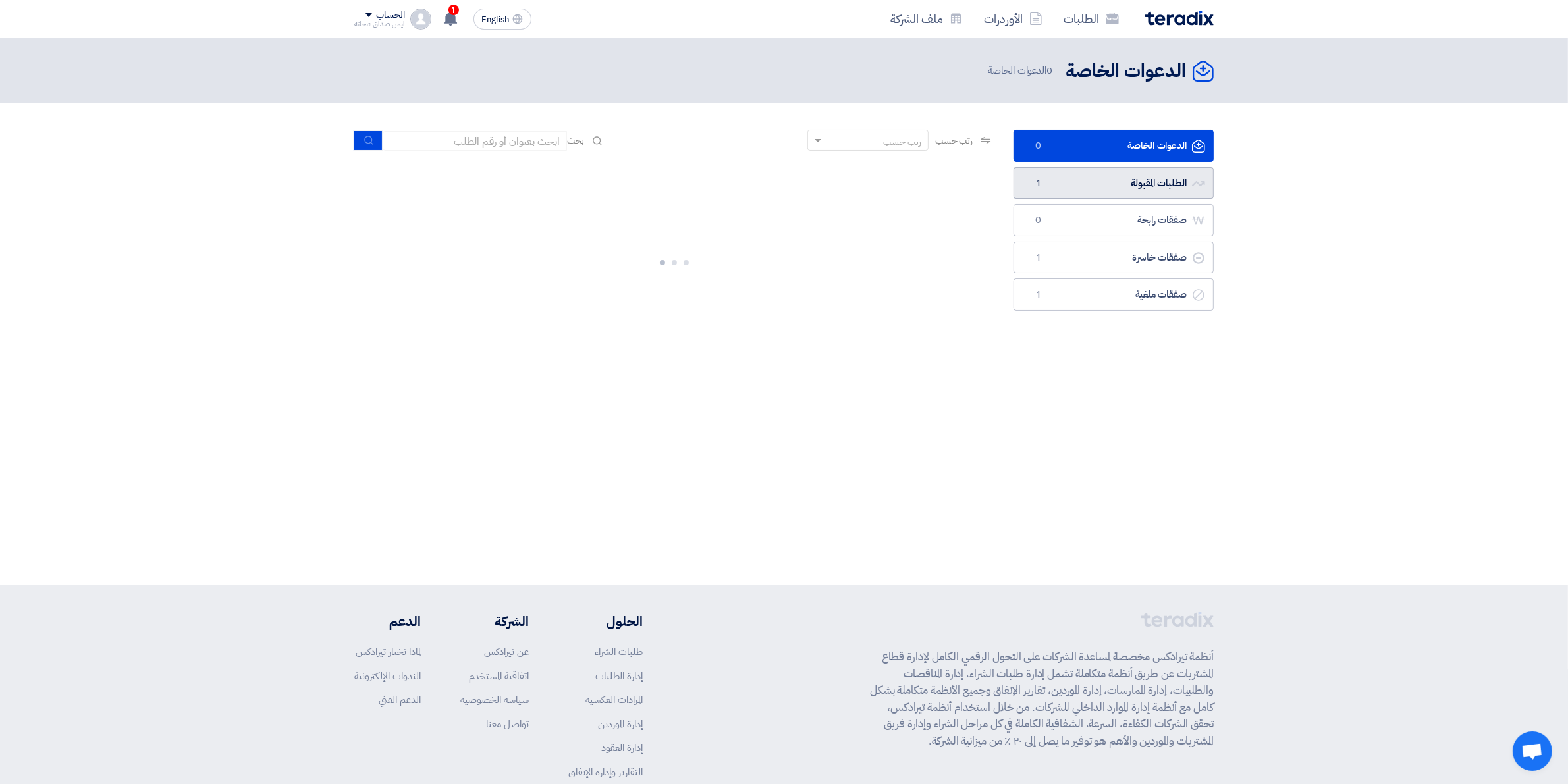
click at [1092, 176] on link "الطلبات المقبولة الطلبات المقبولة 1" at bounding box center [1114, 183] width 200 height 32
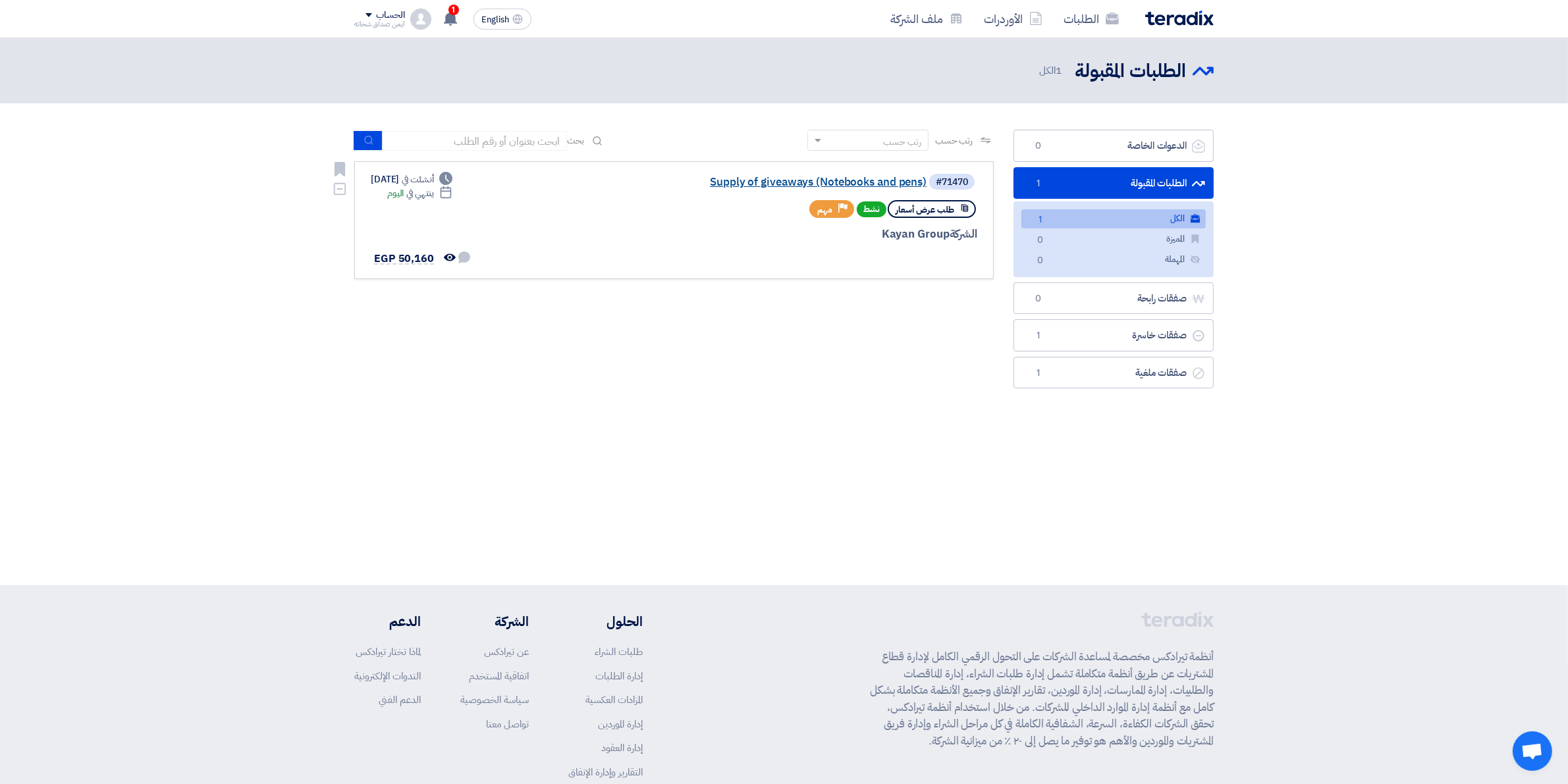
click at [797, 183] on link "Supply of giveaways (Notebooks and pens)" at bounding box center [794, 182] width 263 height 12
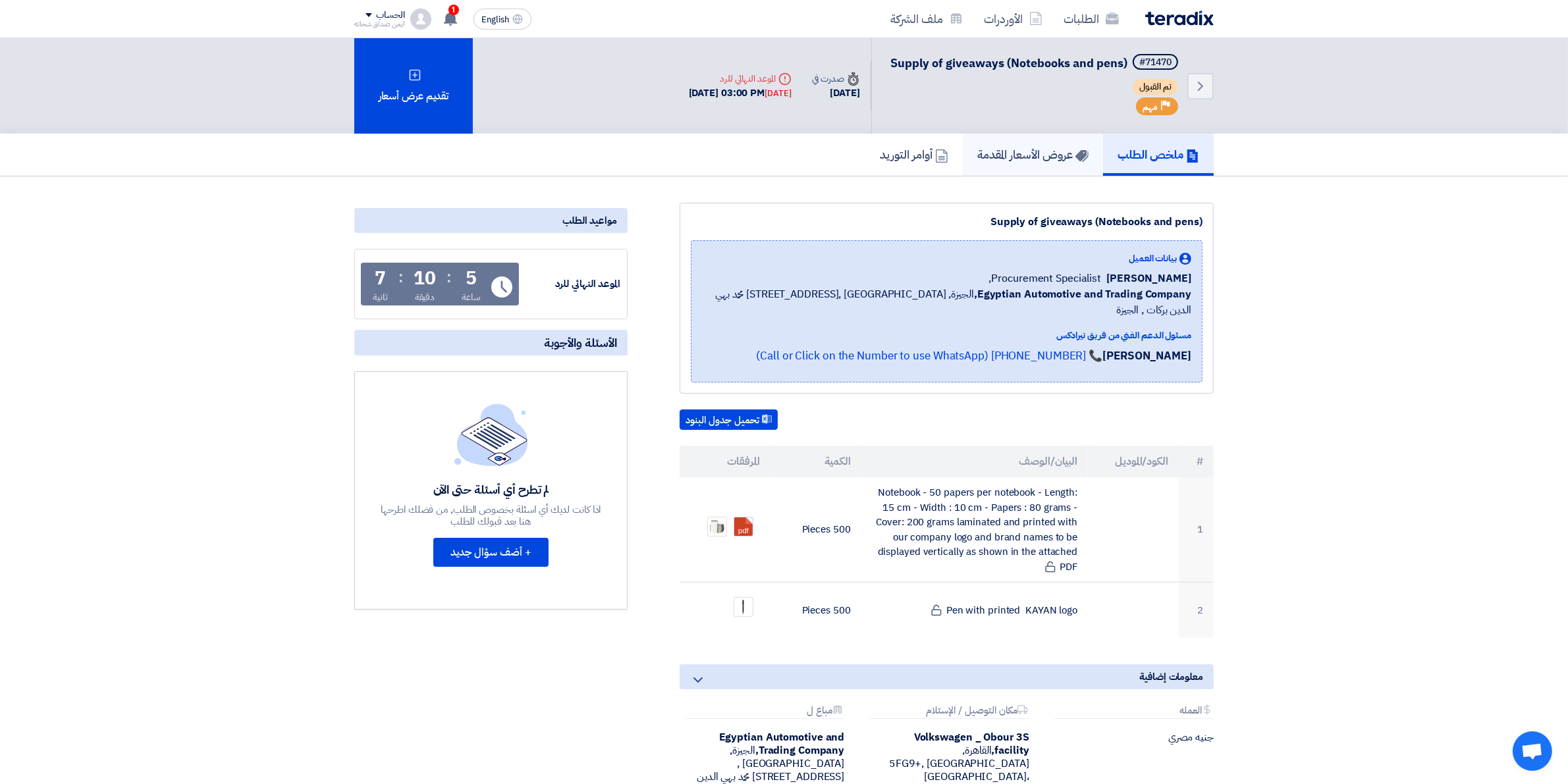
click at [1003, 171] on link "عروض الأسعار المقدمة" at bounding box center [1033, 155] width 141 height 42
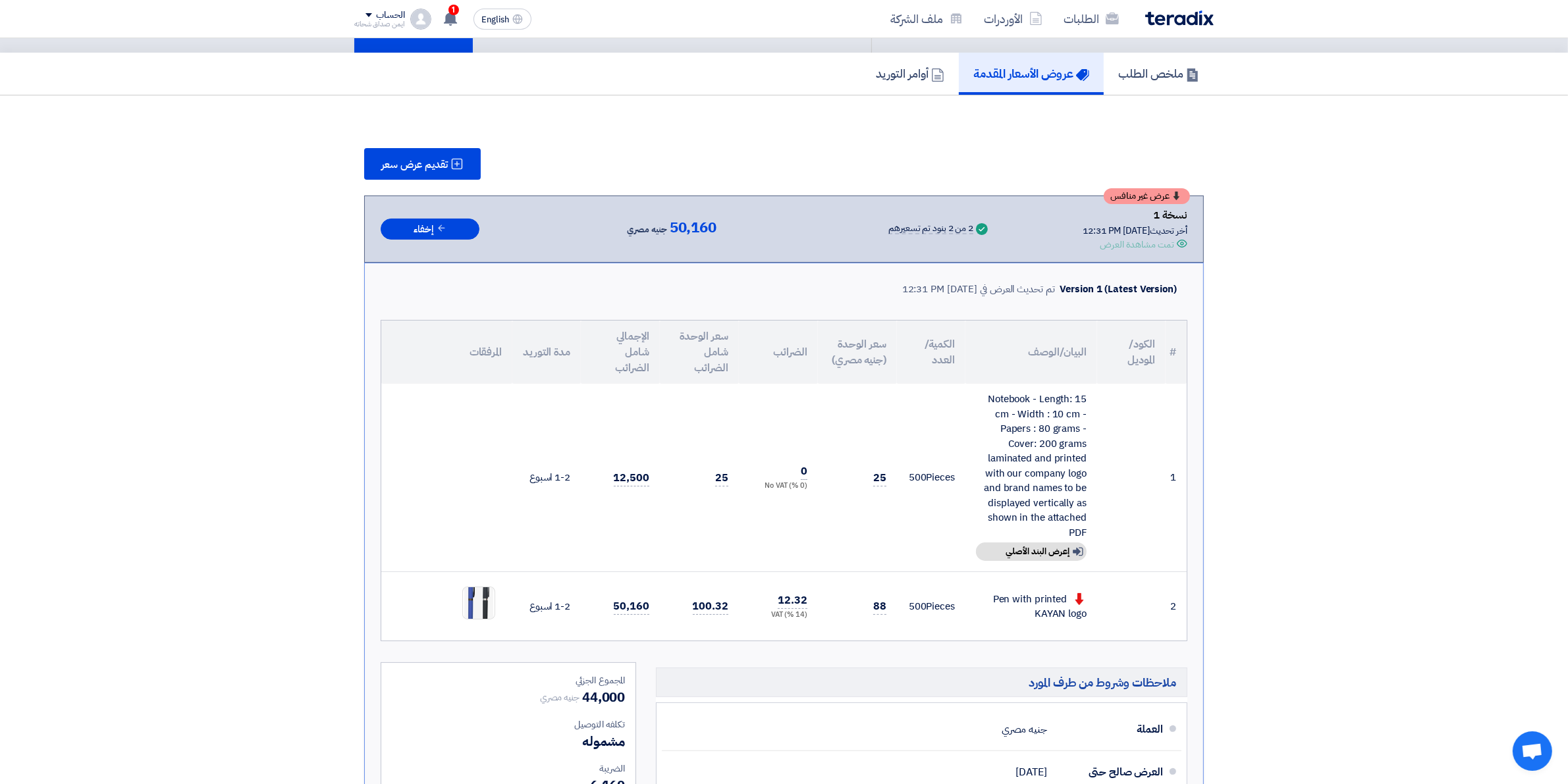
scroll to position [82, 0]
